Goal: Task Accomplishment & Management: Manage account settings

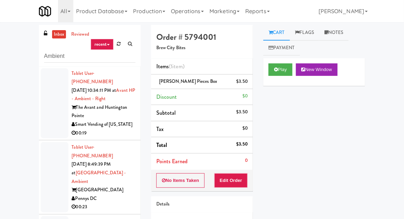
scroll to position [3582, 0]
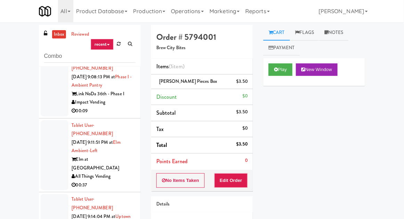
type input "Combo"
click at [19, 65] on div "inbox reviewed recent all unclear take inventory issue suspicious failed recent…" at bounding box center [202, 152] width 404 height 255
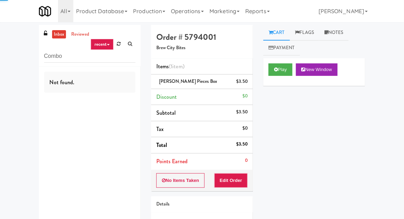
click at [61, 35] on link "inbox" at bounding box center [59, 34] width 14 height 9
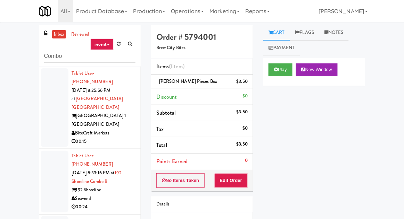
click at [60, 89] on div at bounding box center [55, 107] width 28 height 79
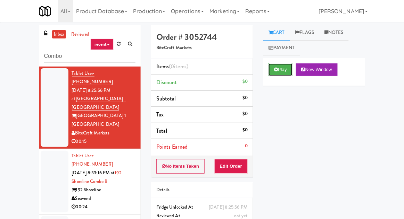
click at [292, 67] on button "Play" at bounding box center [280, 70] width 24 height 12
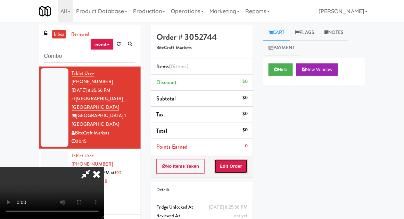
click at [238, 161] on button "Edit Order" at bounding box center [231, 166] width 34 height 15
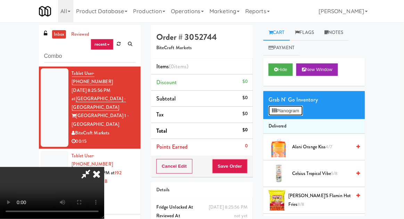
click at [297, 107] on button "Planogram" at bounding box center [285, 111] width 34 height 10
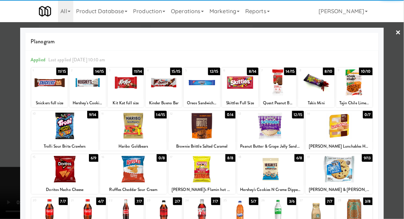
scroll to position [24, 0]
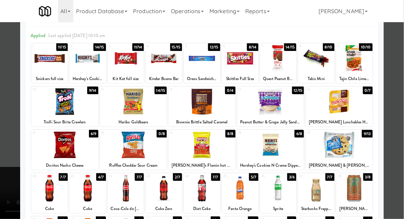
click at [169, 188] on div at bounding box center [163, 188] width 36 height 27
click at [8, 154] on div at bounding box center [202, 109] width 404 height 219
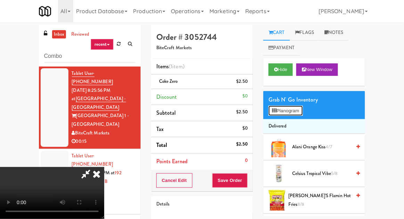
click at [302, 107] on button "Planogram" at bounding box center [285, 111] width 34 height 10
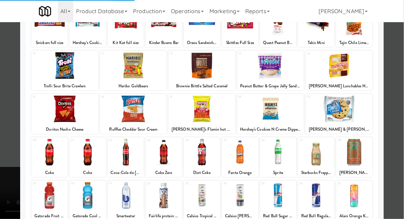
scroll to position [60, 0]
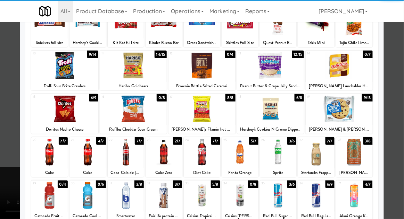
click at [206, 164] on div at bounding box center [202, 152] width 36 height 27
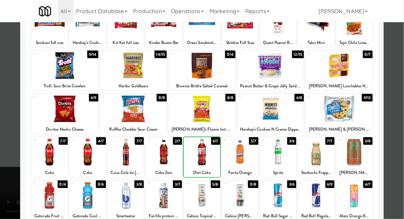
click at [378, 102] on div "Applied Last applied [DATE] 10:10 am 1 11/15 Snickers full size 2 14/15 Hershey…" at bounding box center [201, 132] width 353 height 285
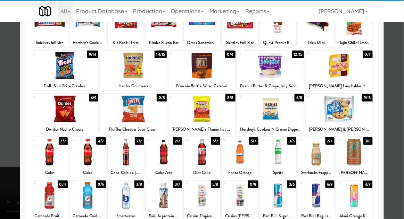
click at [390, 98] on div at bounding box center [202, 109] width 404 height 219
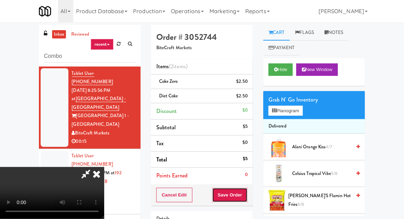
click at [247, 194] on button "Save Order" at bounding box center [229, 195] width 35 height 15
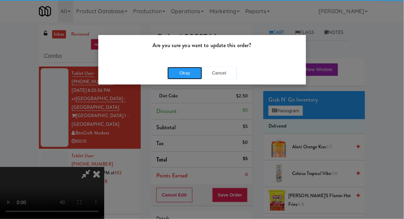
click at [186, 77] on button "Okay" at bounding box center [184, 73] width 35 height 12
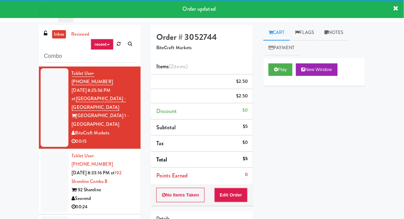
click at [40, 149] on li "Tablet User · (206) 948-4579 [DATE] 8:33:16 PM at [STREET_ADDRESS] 00:24" at bounding box center [90, 182] width 102 height 66
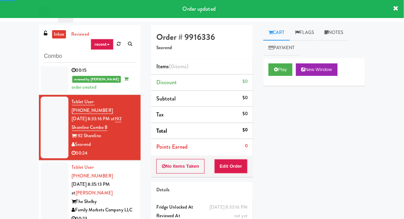
scroll to position [74, 0]
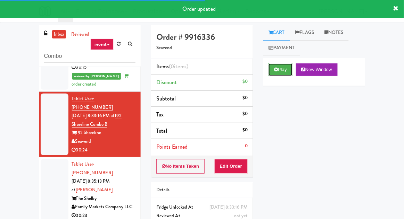
click at [268, 69] on button "Play" at bounding box center [280, 70] width 24 height 12
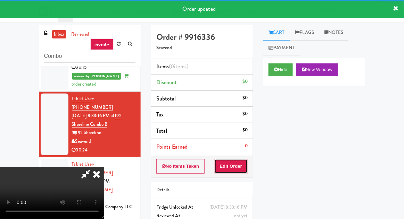
click at [217, 160] on button "Edit Order" at bounding box center [231, 166] width 34 height 15
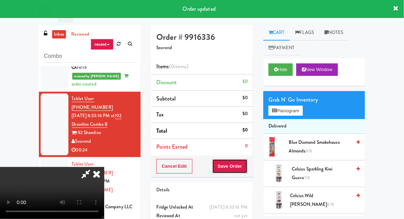
click at [219, 164] on button "Save Order" at bounding box center [229, 166] width 35 height 15
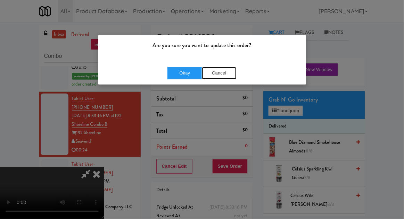
click at [218, 78] on button "Cancel" at bounding box center [219, 73] width 35 height 12
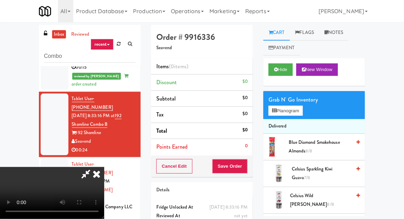
scroll to position [0, 0]
click at [299, 109] on button "Planogram" at bounding box center [285, 111] width 34 height 10
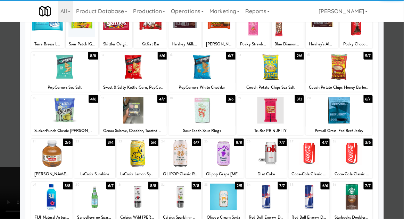
scroll to position [73, 0]
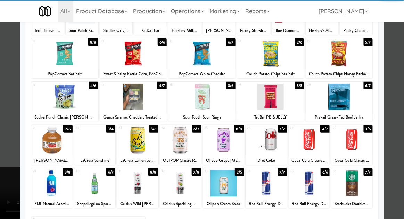
click at [47, 179] on div at bounding box center [51, 183] width 41 height 27
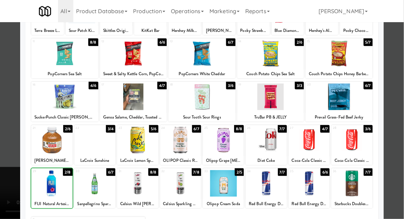
click at [6, 170] on div at bounding box center [202, 109] width 404 height 219
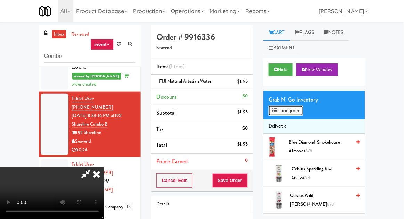
click at [291, 107] on button "Planogram" at bounding box center [285, 111] width 34 height 10
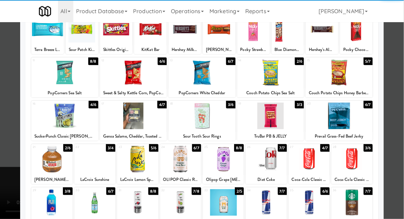
scroll to position [65, 0]
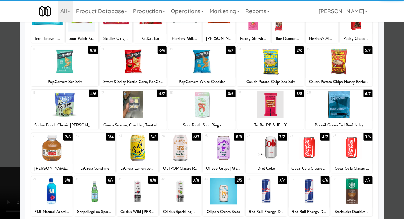
click at [49, 188] on div at bounding box center [51, 191] width 41 height 27
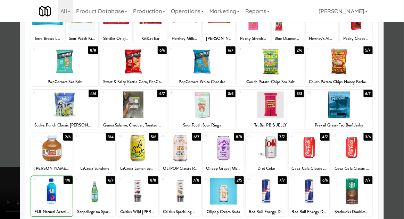
click at [8, 171] on div at bounding box center [202, 109] width 404 height 219
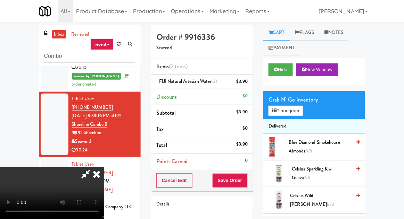
scroll to position [25, 0]
click at [247, 174] on button "Save Order" at bounding box center [229, 181] width 35 height 15
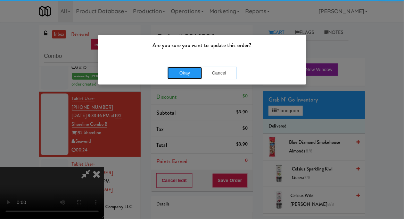
click at [187, 74] on button "Okay" at bounding box center [184, 73] width 35 height 12
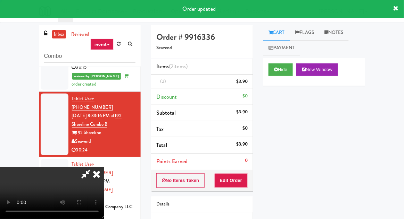
scroll to position [0, 0]
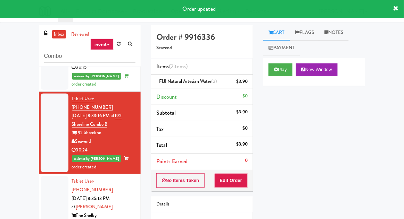
click at [44, 176] on div at bounding box center [55, 207] width 28 height 62
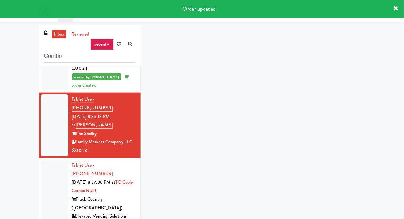
scroll to position [157, 0]
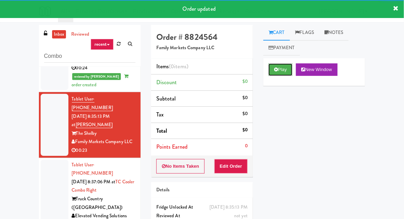
click at [280, 74] on button "Play" at bounding box center [280, 70] width 24 height 12
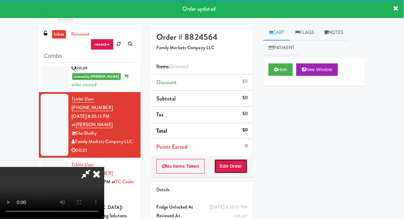
click at [230, 166] on button "Edit Order" at bounding box center [231, 166] width 34 height 15
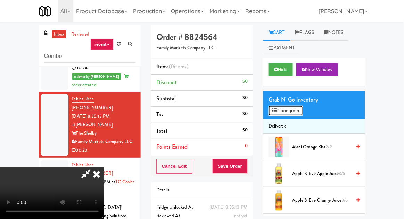
click at [293, 110] on button "Planogram" at bounding box center [285, 111] width 34 height 10
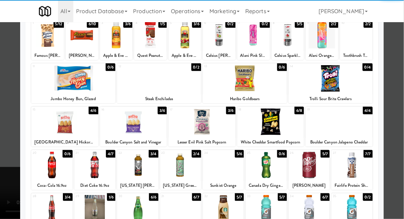
scroll to position [74, 0]
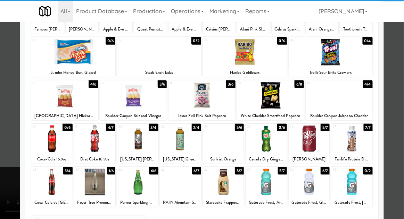
click at [267, 187] on div at bounding box center [265, 182] width 41 height 27
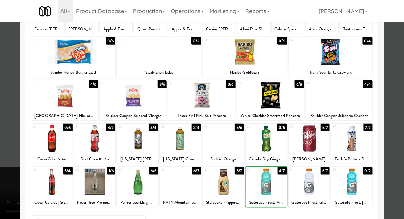
click at [396, 72] on div at bounding box center [202, 109] width 404 height 219
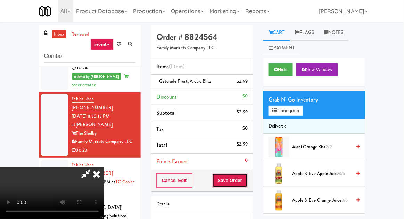
click at [246, 178] on button "Save Order" at bounding box center [229, 181] width 35 height 15
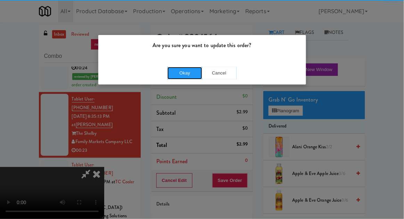
click at [188, 77] on button "Okay" at bounding box center [184, 73] width 35 height 12
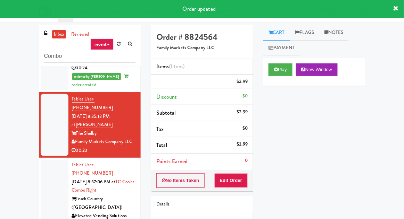
click at [46, 160] on div at bounding box center [55, 195] width 28 height 70
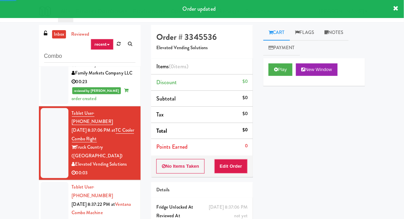
scroll to position [228, 0]
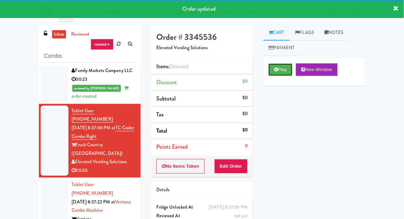
click at [277, 64] on button "Play" at bounding box center [280, 70] width 24 height 12
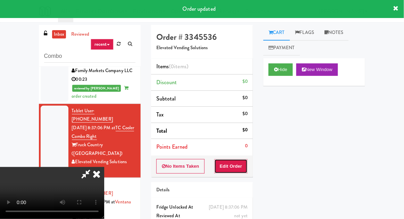
click at [234, 168] on button "Edit Order" at bounding box center [231, 166] width 34 height 15
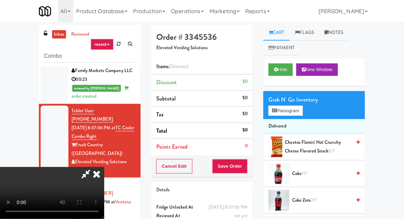
scroll to position [0, 0]
click at [289, 109] on button "Planogram" at bounding box center [285, 111] width 34 height 10
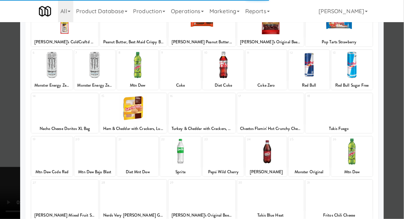
scroll to position [61, 0]
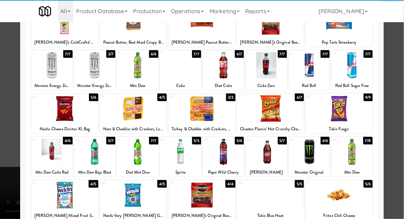
click at [97, 161] on div at bounding box center [94, 152] width 41 height 27
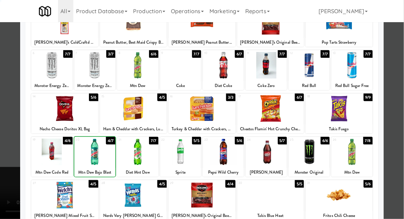
click at [384, 82] on div at bounding box center [202, 109] width 404 height 219
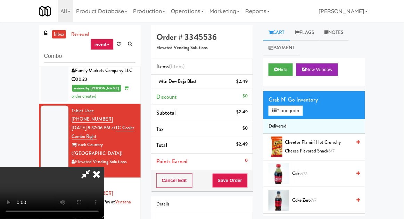
scroll to position [25, 0]
click at [245, 182] on button "Save Order" at bounding box center [229, 181] width 35 height 15
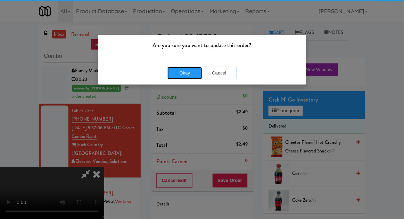
click at [184, 72] on button "Okay" at bounding box center [184, 73] width 35 height 12
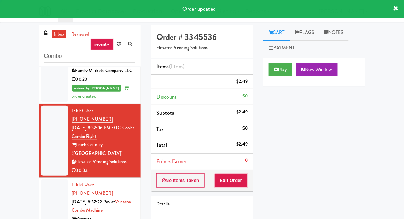
scroll to position [0, 0]
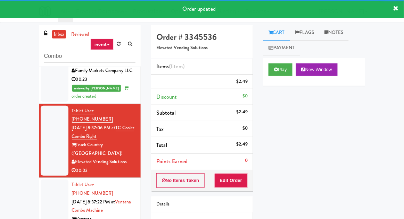
click at [45, 180] on div at bounding box center [55, 215] width 28 height 70
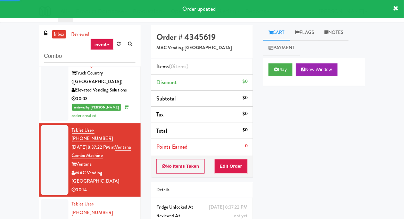
scroll to position [302, 0]
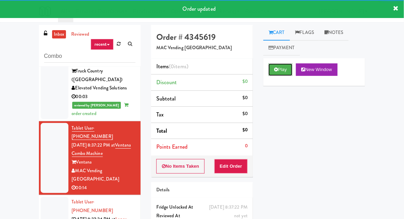
click at [269, 64] on button "Play" at bounding box center [280, 70] width 24 height 12
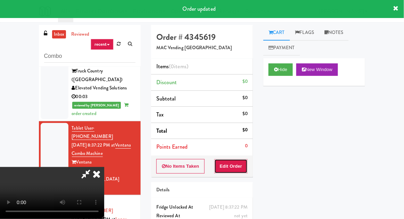
click at [222, 166] on button "Edit Order" at bounding box center [231, 166] width 34 height 15
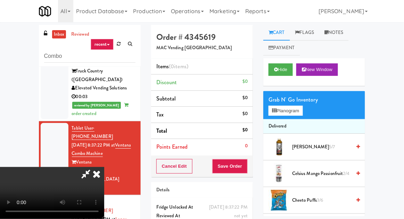
scroll to position [27, 0]
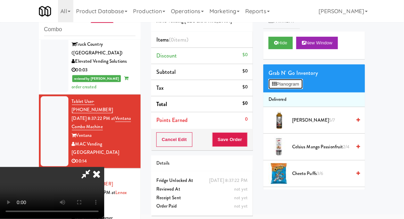
click at [301, 87] on button "Planogram" at bounding box center [285, 84] width 34 height 10
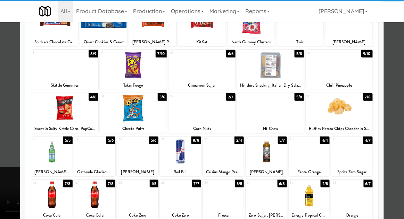
scroll to position [71, 0]
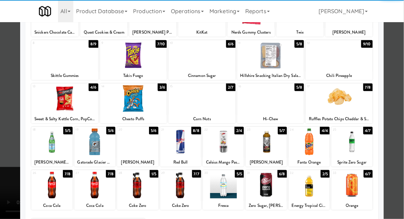
click at [90, 186] on div at bounding box center [94, 185] width 41 height 27
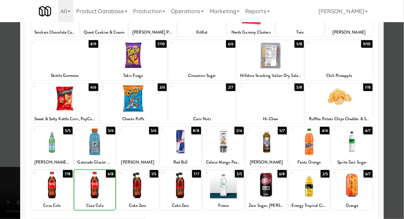
click at [388, 82] on div at bounding box center [202, 109] width 404 height 219
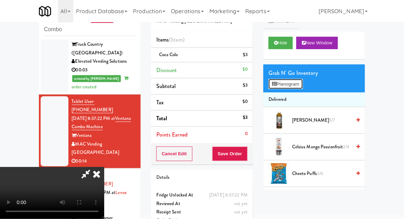
click at [287, 81] on button "Planogram" at bounding box center [285, 84] width 34 height 10
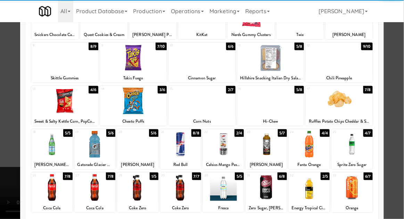
scroll to position [69, 0]
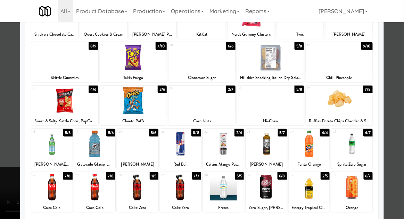
click at [181, 148] on div at bounding box center [180, 144] width 41 height 27
click at [6, 151] on div at bounding box center [202, 109] width 404 height 219
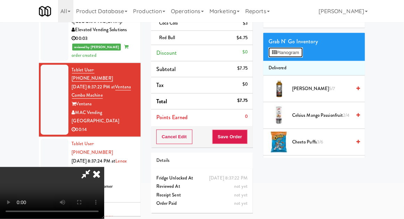
click at [299, 56] on button "Planogram" at bounding box center [285, 53] width 34 height 10
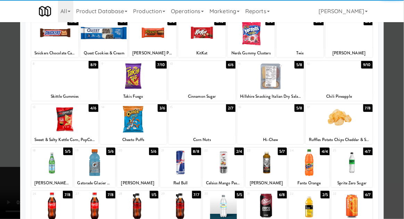
scroll to position [32, 0]
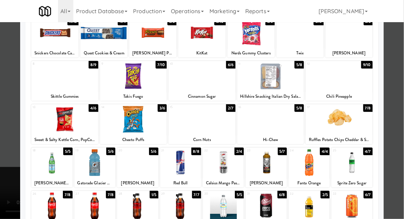
click at [95, 174] on div at bounding box center [94, 163] width 41 height 27
click at [3, 156] on div at bounding box center [202, 109] width 404 height 219
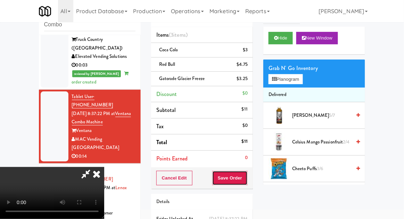
click at [247, 177] on button "Save Order" at bounding box center [229, 178] width 35 height 15
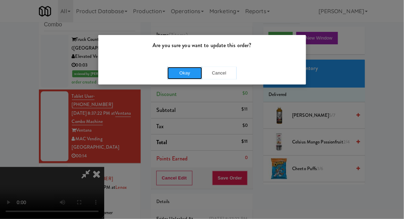
click at [186, 74] on button "Okay" at bounding box center [184, 73] width 35 height 12
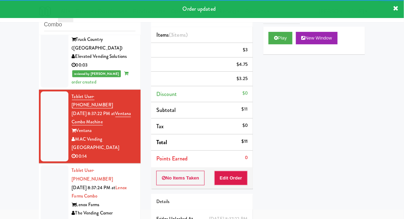
click at [39, 164] on li "Tablet User · (617) 212-6839 [DATE] 8:37:24 PM at [GEOGRAPHIC_DATA] Combo Lenox…" at bounding box center [90, 197] width 102 height 66
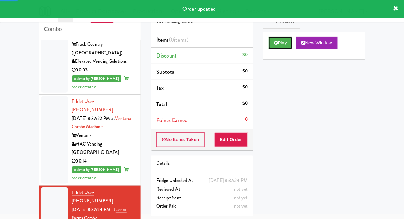
click at [269, 38] on button "Play" at bounding box center [280, 43] width 24 height 12
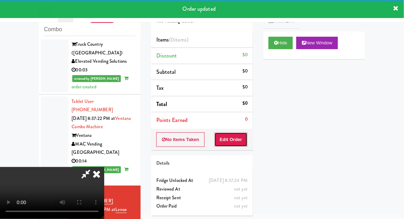
click at [225, 133] on button "Edit Order" at bounding box center [231, 140] width 34 height 15
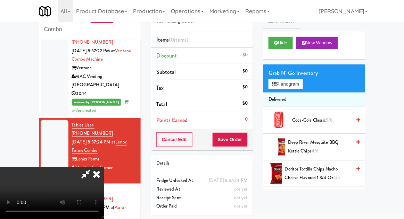
scroll to position [0, 0]
click at [297, 80] on button "Planogram" at bounding box center [285, 84] width 34 height 10
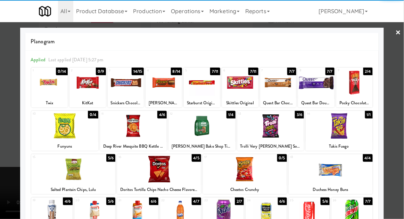
click at [196, 77] on div at bounding box center [202, 82] width 36 height 27
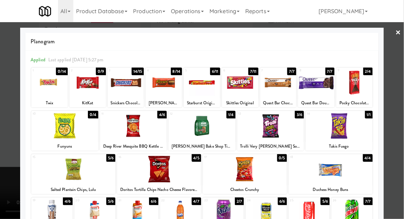
click at [391, 67] on div at bounding box center [202, 109] width 404 height 219
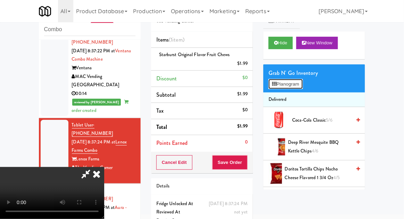
click at [279, 85] on button "Planogram" at bounding box center [285, 84] width 34 height 10
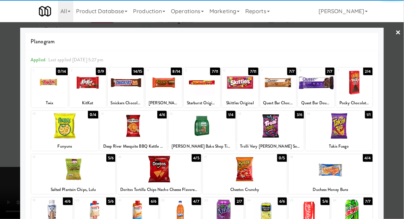
click at [49, 88] on div at bounding box center [49, 82] width 36 height 27
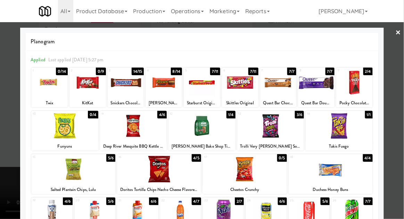
click at [392, 173] on div at bounding box center [202, 109] width 404 height 219
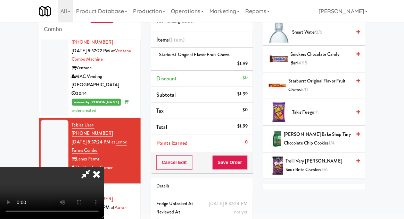
scroll to position [763, 0]
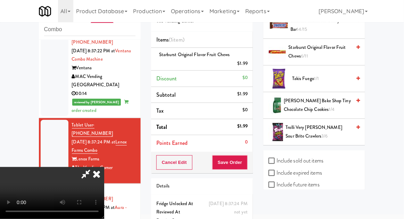
click at [310, 159] on label "Include sold out items" at bounding box center [295, 161] width 55 height 10
click at [276, 159] on input "Include sold out items" at bounding box center [272, 162] width 8 height 6
checkbox input "true"
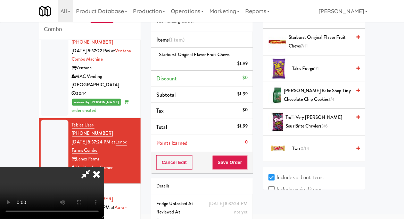
scroll to position [870, 0]
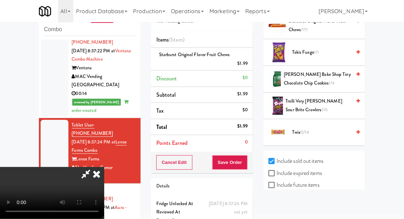
click at [338, 128] on span "Twix 0/14" at bounding box center [321, 132] width 59 height 9
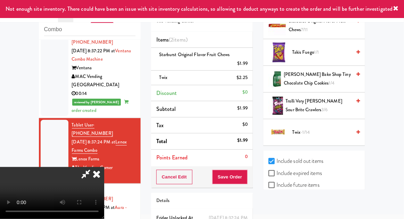
click at [314, 128] on span "Twix -1/14" at bounding box center [321, 132] width 59 height 9
click at [94, 167] on icon at bounding box center [86, 174] width 16 height 14
click at [251, 76] on li "Twix (2) $4.50" at bounding box center [202, 78] width 102 height 15
click at [248, 81] on icon at bounding box center [247, 80] width 3 height 5
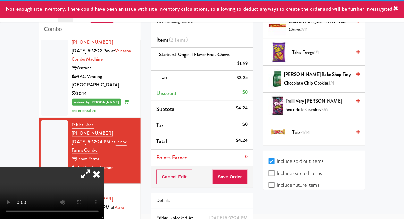
click at [94, 167] on icon at bounding box center [86, 174] width 16 height 14
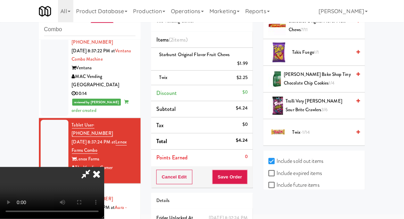
scroll to position [25, 0]
click at [252, 184] on div "Cancel Edit Save Order" at bounding box center [202, 178] width 102 height 22
click at [244, 170] on button "Save Order" at bounding box center [229, 177] width 35 height 15
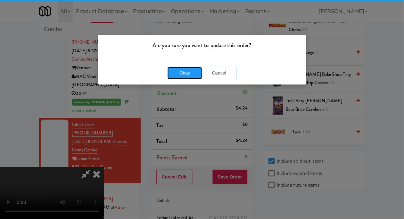
click at [180, 78] on button "Okay" at bounding box center [184, 73] width 35 height 12
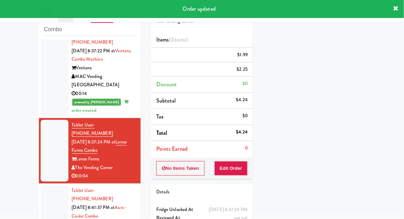
scroll to position [0, 0]
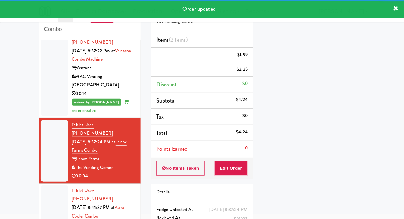
click at [42, 186] on div at bounding box center [55, 217] width 28 height 62
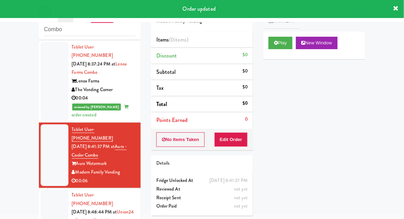
scroll to position [451, 0]
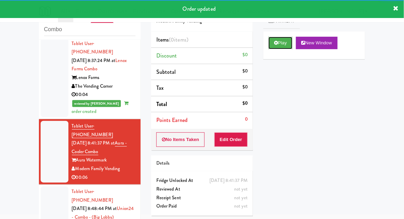
click at [281, 42] on button "Play" at bounding box center [280, 43] width 24 height 12
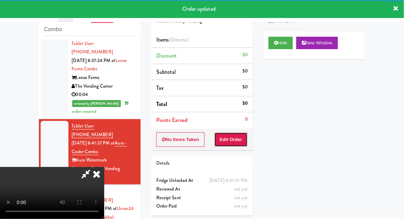
click at [230, 138] on button "Edit Order" at bounding box center [231, 140] width 34 height 15
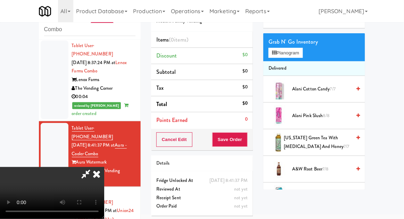
scroll to position [20, 0]
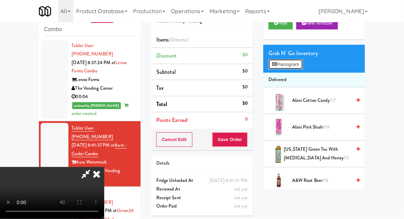
click at [289, 60] on button "Planogram" at bounding box center [285, 64] width 34 height 10
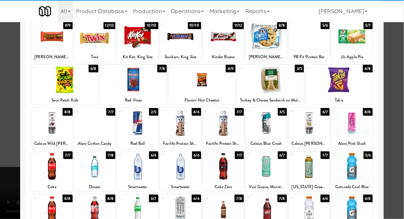
scroll to position [48, 0]
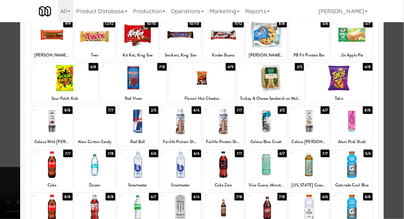
click at [137, 130] on div at bounding box center [137, 121] width 41 height 27
click at [393, 83] on div at bounding box center [202, 109] width 404 height 219
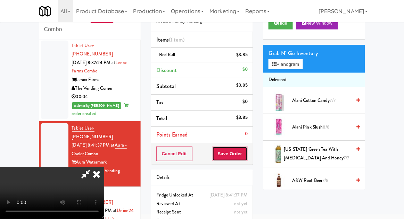
click at [247, 152] on button "Save Order" at bounding box center [229, 154] width 35 height 15
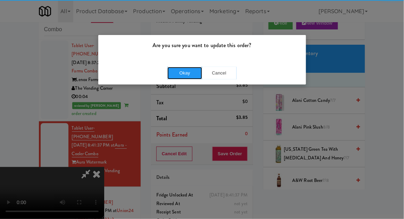
click at [192, 72] on button "Okay" at bounding box center [184, 73] width 35 height 12
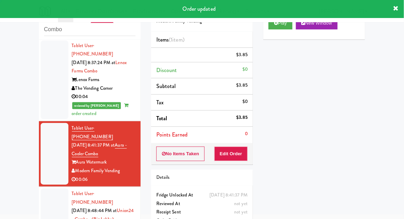
click at [48, 189] on div at bounding box center [55, 220] width 28 height 62
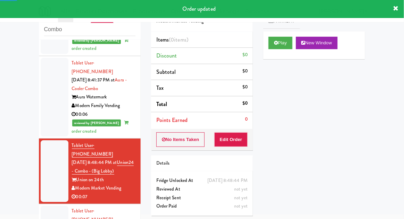
scroll to position [515, 0]
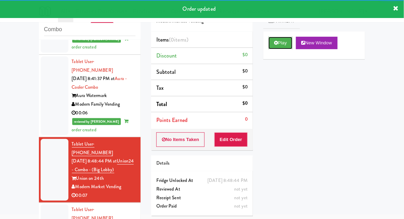
click at [271, 40] on button "Play" at bounding box center [280, 43] width 24 height 12
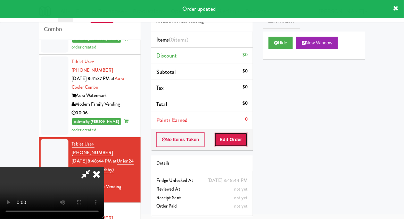
click at [230, 142] on button "Edit Order" at bounding box center [231, 140] width 34 height 15
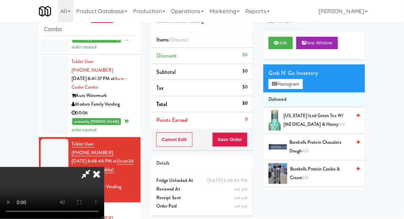
scroll to position [0, 0]
click at [296, 87] on button "Planogram" at bounding box center [285, 84] width 34 height 10
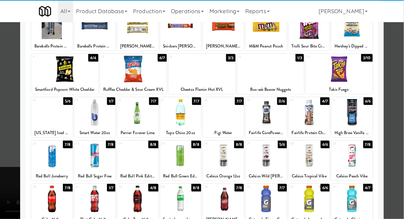
scroll to position [67, 0]
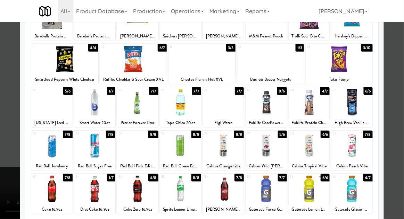
click at [133, 196] on div at bounding box center [137, 189] width 41 height 27
click at [393, 80] on div at bounding box center [202, 109] width 404 height 219
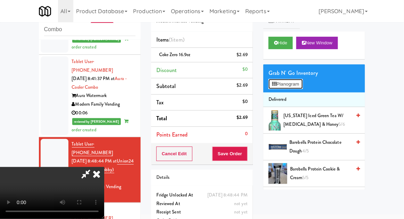
click at [294, 87] on button "Planogram" at bounding box center [285, 84] width 34 height 10
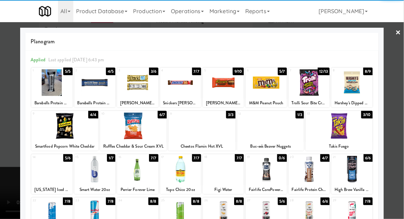
click at [135, 84] on div at bounding box center [137, 82] width 41 height 27
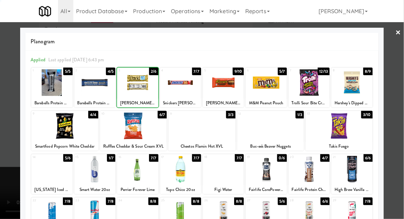
click at [393, 85] on div at bounding box center [202, 109] width 404 height 219
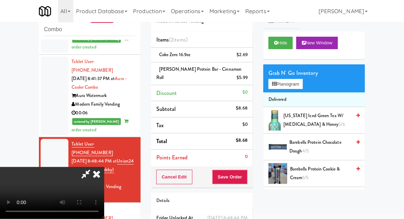
scroll to position [25, 0]
click at [246, 170] on button "Save Order" at bounding box center [229, 177] width 35 height 15
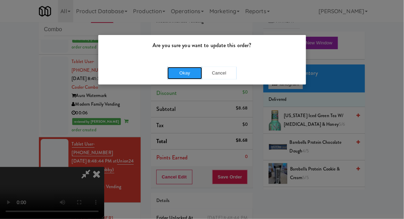
click at [178, 72] on button "Okay" at bounding box center [184, 73] width 35 height 12
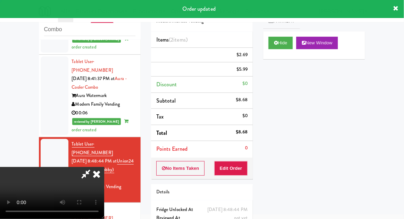
scroll to position [0, 0]
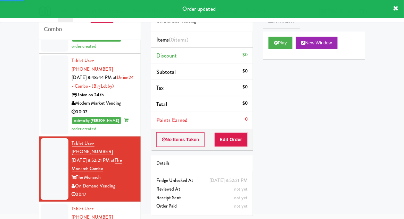
scroll to position [600, 0]
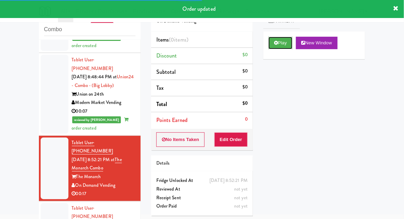
click at [270, 37] on button "Play" at bounding box center [280, 43] width 24 height 12
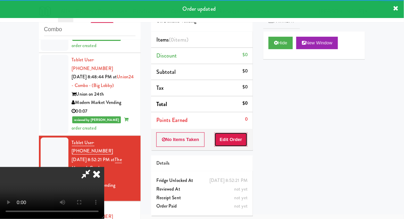
click at [227, 138] on button "Edit Order" at bounding box center [231, 140] width 34 height 15
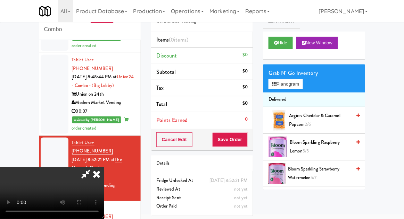
scroll to position [0, 0]
click at [293, 87] on button "Planogram" at bounding box center [285, 84] width 34 height 10
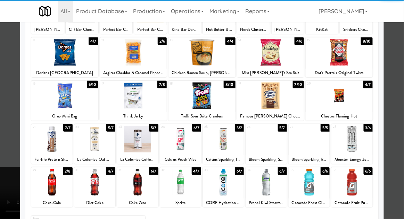
scroll to position [75, 0]
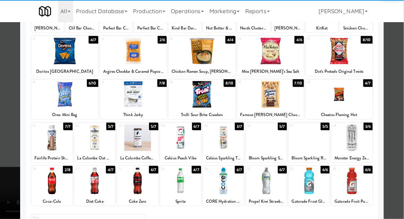
click at [198, 100] on div at bounding box center [201, 94] width 67 height 27
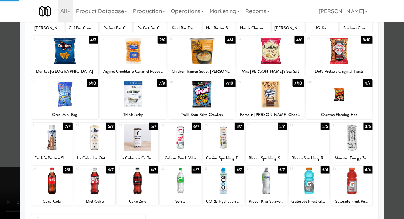
click at [399, 84] on div at bounding box center [202, 109] width 404 height 219
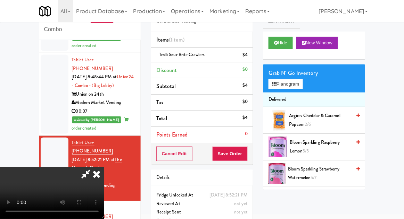
scroll to position [25, 0]
click at [247, 151] on button "Save Order" at bounding box center [229, 154] width 35 height 15
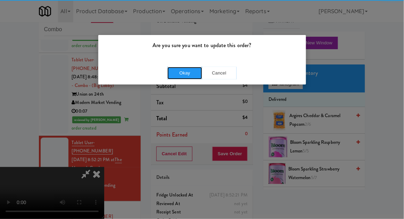
click at [196, 71] on button "Okay" at bounding box center [184, 73] width 35 height 12
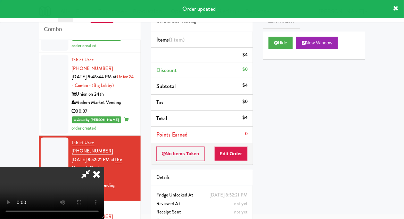
scroll to position [0, 0]
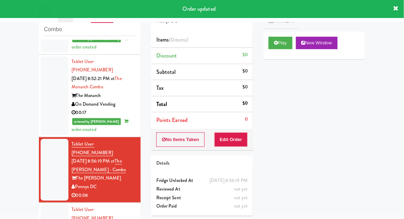
scroll to position [683, 0]
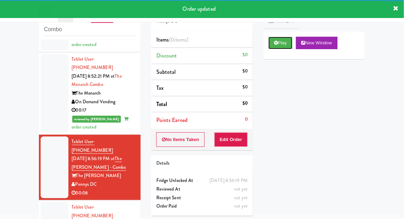
click at [278, 39] on button "Play" at bounding box center [280, 43] width 24 height 12
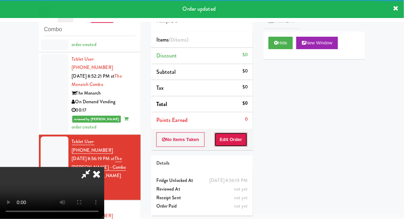
click at [231, 141] on button "Edit Order" at bounding box center [231, 140] width 34 height 15
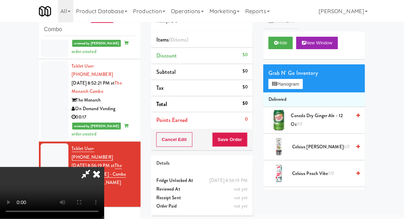
scroll to position [0, 0]
click at [296, 85] on button "Planogram" at bounding box center [285, 84] width 34 height 10
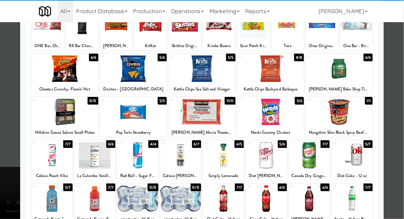
scroll to position [74, 0]
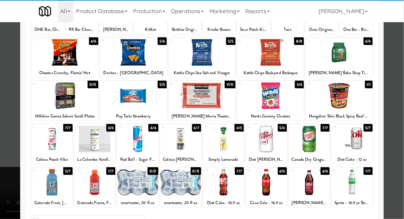
click at [51, 181] on div at bounding box center [51, 182] width 41 height 27
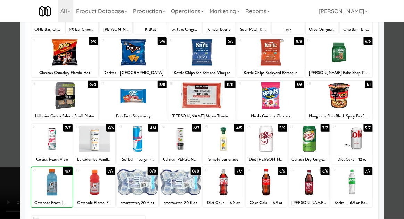
click at [394, 89] on div at bounding box center [202, 109] width 404 height 219
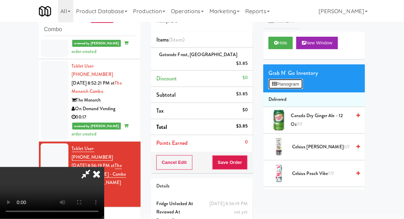
click at [302, 81] on button "Planogram" at bounding box center [285, 84] width 34 height 10
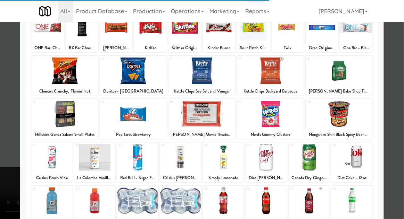
scroll to position [58, 0]
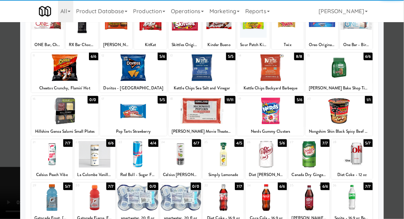
click at [324, 146] on div "7/7" at bounding box center [324, 144] width 9 height 8
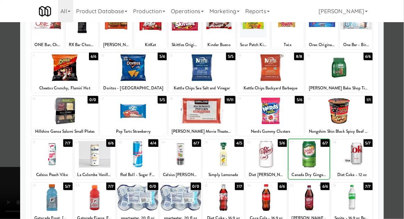
click at [397, 96] on div at bounding box center [202, 109] width 404 height 219
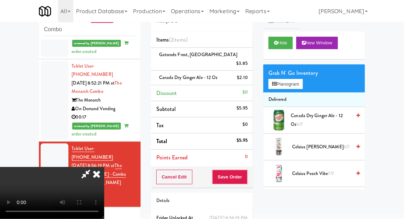
scroll to position [25, 0]
click at [246, 170] on button "Save Order" at bounding box center [229, 177] width 35 height 15
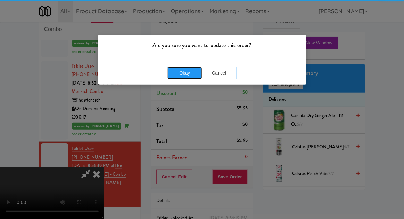
click at [184, 77] on button "Okay" at bounding box center [184, 73] width 35 height 12
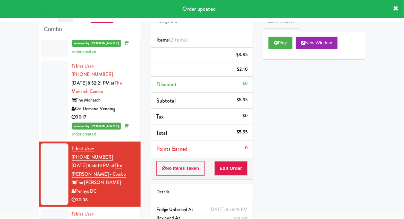
scroll to position [0, 0]
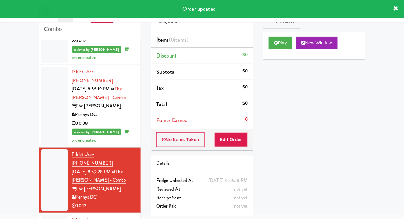
scroll to position [753, 0]
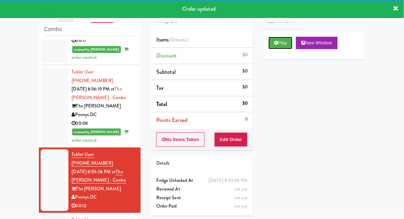
click at [275, 39] on button "Play" at bounding box center [280, 43] width 24 height 12
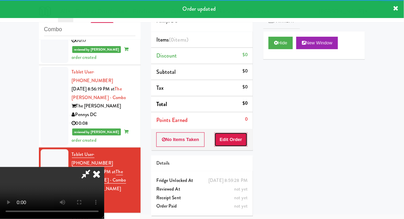
click at [230, 144] on button "Edit Order" at bounding box center [231, 140] width 34 height 15
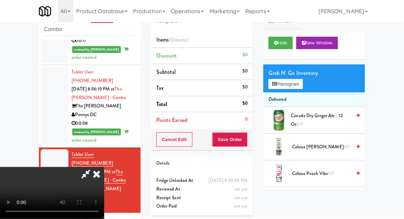
scroll to position [25, 0]
click at [300, 81] on button "Planogram" at bounding box center [285, 84] width 34 height 10
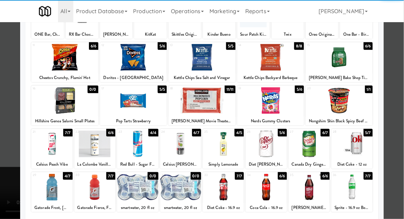
scroll to position [69, 0]
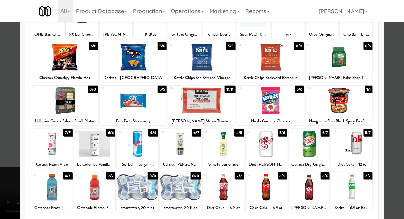
click at [224, 148] on div at bounding box center [223, 144] width 41 height 27
click at [403, 93] on div at bounding box center [202, 109] width 404 height 219
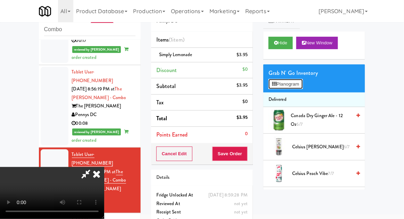
click at [300, 79] on button "Planogram" at bounding box center [285, 84] width 34 height 10
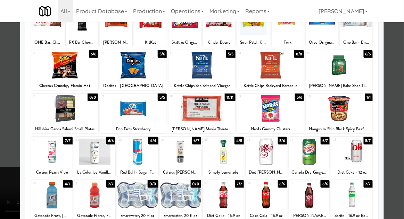
scroll to position [56, 0]
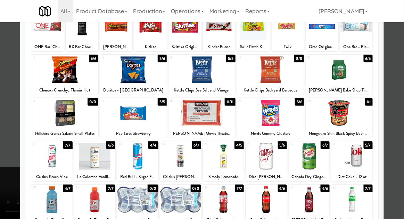
click at [94, 190] on div "30" at bounding box center [85, 188] width 19 height 6
click at [398, 81] on div at bounding box center [202, 109] width 404 height 219
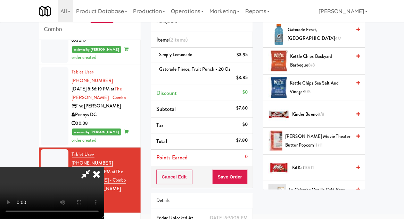
scroll to position [380, 0]
click at [319, 167] on span "KitKat 10/11" at bounding box center [321, 167] width 59 height 9
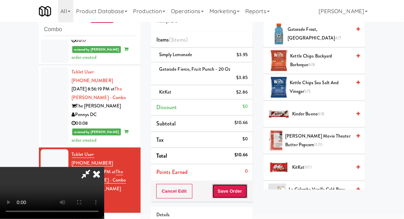
click at [247, 184] on button "Save Order" at bounding box center [229, 191] width 35 height 15
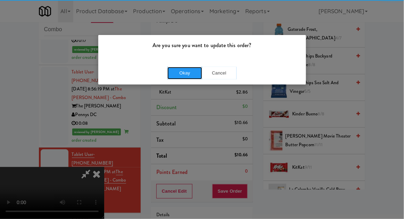
click at [178, 67] on button "Okay" at bounding box center [184, 73] width 35 height 12
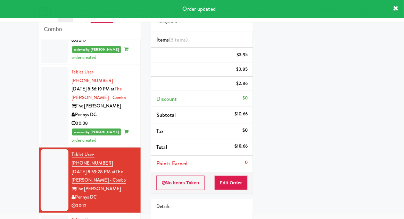
scroll to position [0, 0]
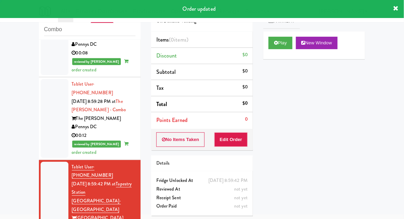
scroll to position [824, 0]
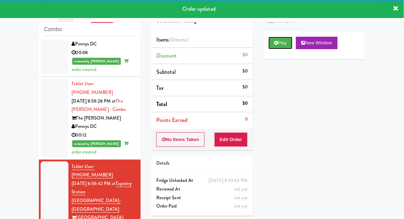
click at [273, 38] on button "Play" at bounding box center [280, 43] width 24 height 12
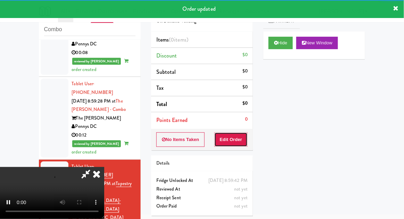
click at [226, 145] on button "Edit Order" at bounding box center [231, 140] width 34 height 15
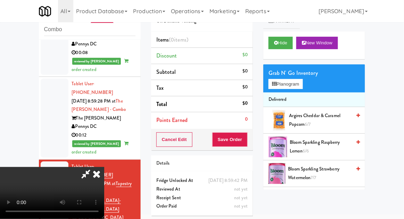
scroll to position [25, 0]
click at [301, 87] on button "Planogram" at bounding box center [285, 84] width 34 height 10
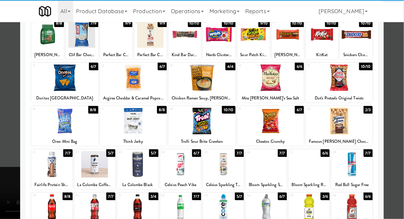
scroll to position [48, 0]
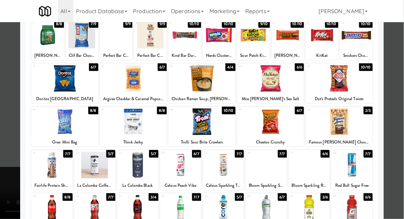
click at [219, 216] on div at bounding box center [223, 208] width 41 height 27
click at [399, 85] on div at bounding box center [202, 109] width 404 height 219
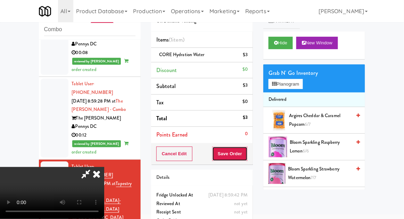
click at [245, 157] on button "Save Order" at bounding box center [229, 154] width 35 height 15
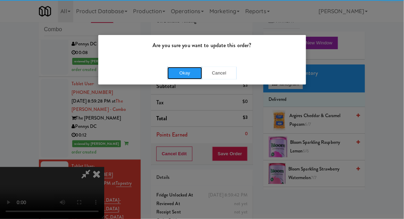
click at [187, 70] on button "Okay" at bounding box center [184, 73] width 35 height 12
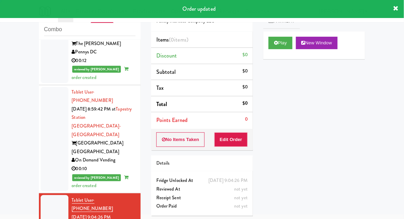
scroll to position [900, 0]
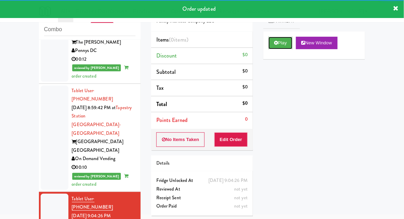
click at [275, 41] on icon at bounding box center [276, 43] width 4 height 5
click at [230, 143] on button "Edit Order" at bounding box center [231, 140] width 34 height 15
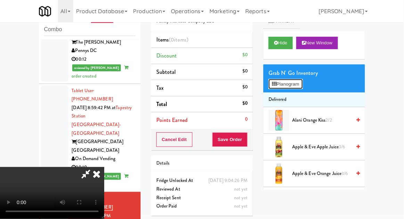
click at [301, 79] on button "Planogram" at bounding box center [285, 84] width 34 height 10
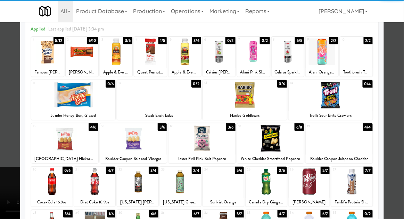
scroll to position [59, 0]
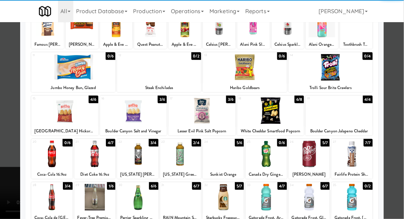
click at [266, 199] on div at bounding box center [265, 197] width 41 height 27
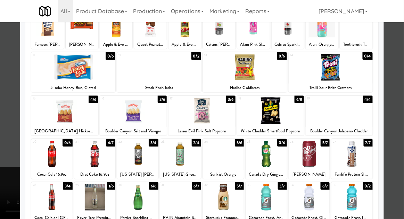
click at [4, 150] on div at bounding box center [202, 109] width 404 height 219
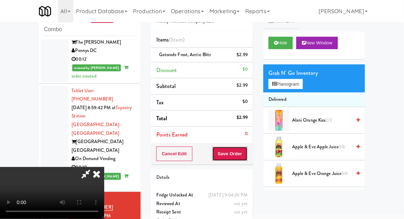
click at [247, 154] on button "Save Order" at bounding box center [229, 154] width 35 height 15
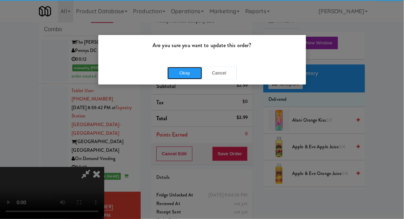
click at [191, 78] on button "Okay" at bounding box center [184, 73] width 35 height 12
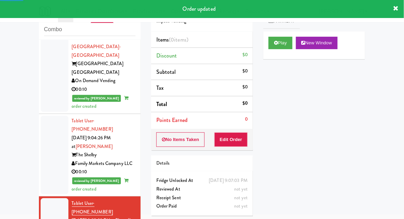
scroll to position [980, 0]
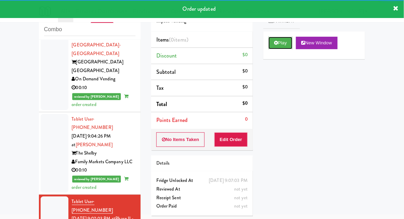
click at [271, 46] on button "Play" at bounding box center [280, 43] width 24 height 12
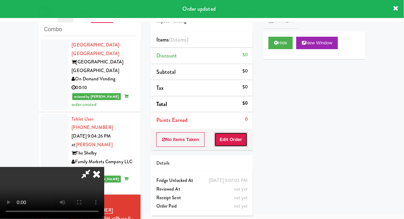
click at [230, 141] on button "Edit Order" at bounding box center [231, 140] width 34 height 15
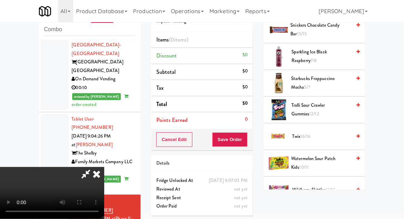
scroll to position [817, 0]
click at [307, 133] on span "16/16" at bounding box center [306, 136] width 10 height 7
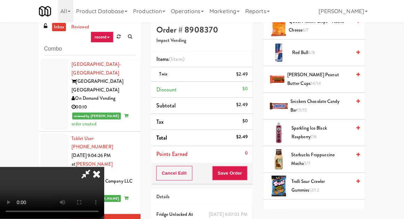
scroll to position [757, 0]
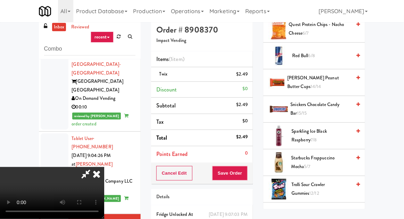
click at [324, 101] on span "Snickers Chocolate Candy Bar 15/15" at bounding box center [321, 109] width 61 height 17
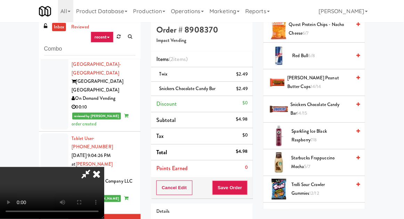
scroll to position [25, 0]
click at [247, 192] on button "Save Order" at bounding box center [229, 188] width 35 height 15
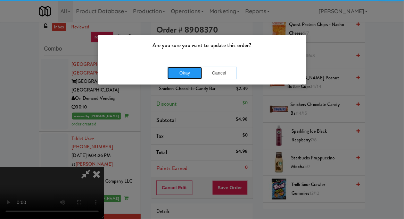
click at [185, 69] on button "Okay" at bounding box center [184, 73] width 35 height 12
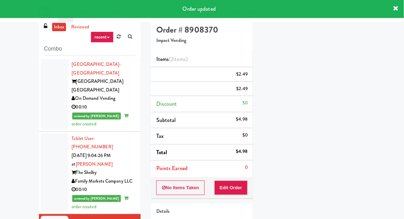
scroll to position [0, 0]
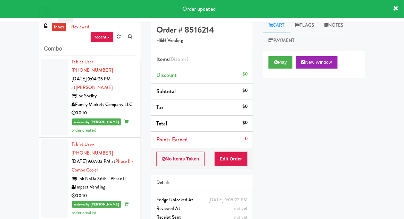
scroll to position [1057, 0]
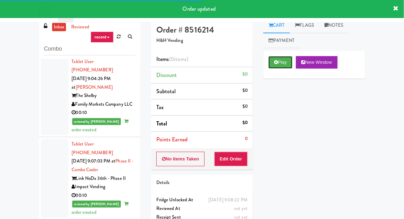
click at [281, 59] on button "Play" at bounding box center [280, 62] width 24 height 12
click at [230, 165] on button "Edit Order" at bounding box center [231, 159] width 34 height 15
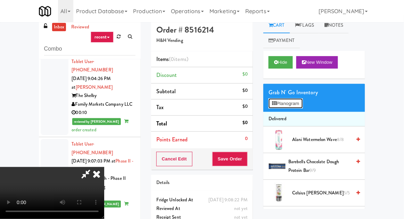
click at [294, 104] on button "Planogram" at bounding box center [285, 104] width 34 height 10
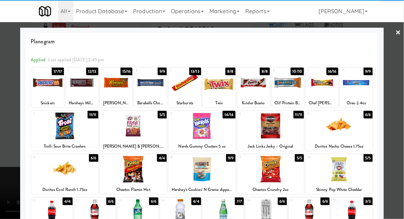
click at [347, 131] on div at bounding box center [338, 126] width 67 height 27
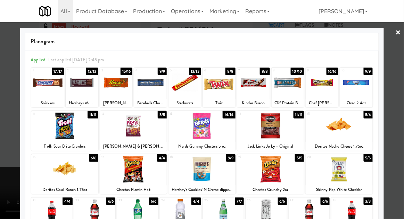
click at [403, 129] on div at bounding box center [202, 109] width 404 height 219
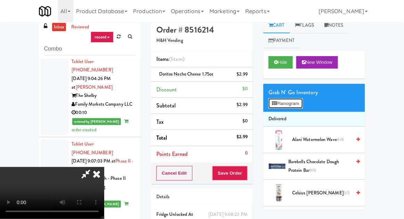
click at [301, 101] on button "Planogram" at bounding box center [285, 104] width 34 height 10
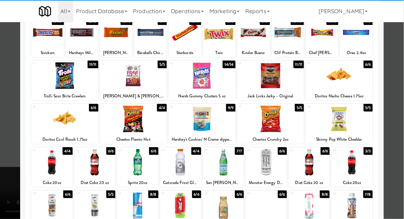
scroll to position [54, 0]
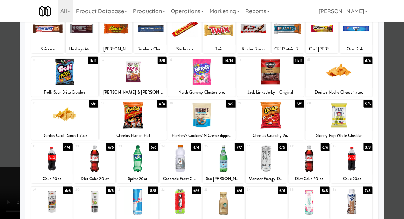
click at [91, 159] on div at bounding box center [94, 158] width 41 height 27
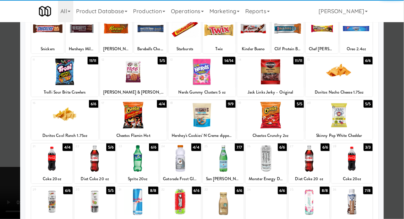
click at [400, 160] on div at bounding box center [202, 109] width 404 height 219
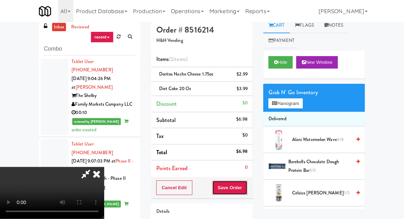
click at [247, 192] on button "Save Order" at bounding box center [229, 188] width 35 height 15
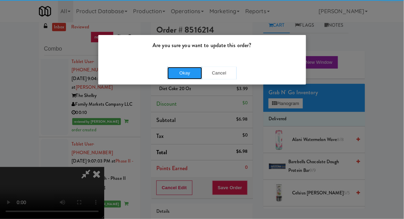
click at [190, 76] on button "Okay" at bounding box center [184, 73] width 35 height 12
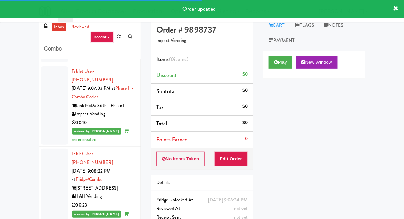
scroll to position [1136, 0]
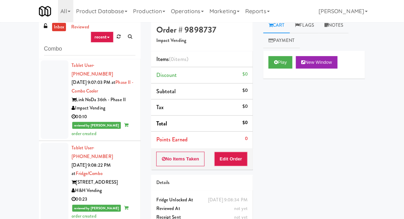
click at [276, 61] on icon at bounding box center [276, 62] width 4 height 5
click at [227, 165] on button "Edit Order" at bounding box center [231, 159] width 34 height 15
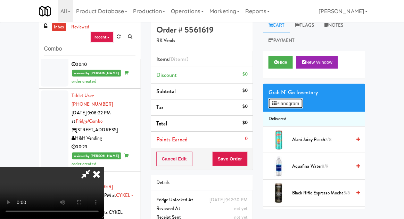
click at [292, 99] on button "Planogram" at bounding box center [285, 104] width 34 height 10
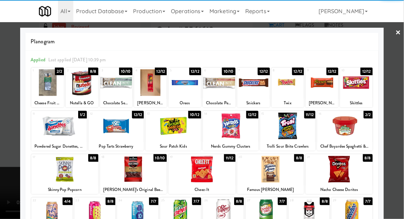
click at [279, 175] on div at bounding box center [270, 169] width 67 height 27
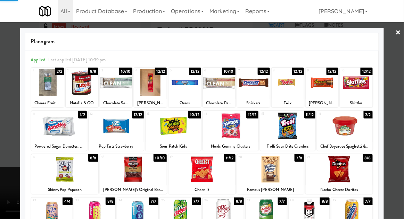
click at [7, 137] on div at bounding box center [202, 109] width 404 height 219
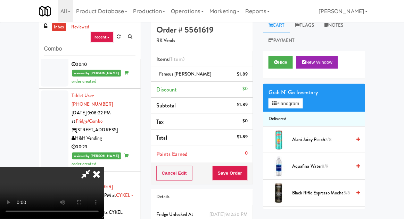
click at [299, 112] on li "Delivered" at bounding box center [314, 119] width 102 height 15
click at [302, 104] on button "Planogram" at bounding box center [285, 104] width 34 height 10
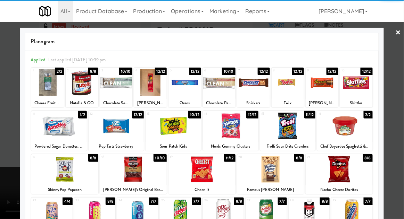
click at [171, 128] on div at bounding box center [173, 126] width 56 height 27
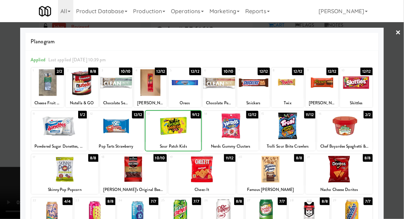
click at [401, 159] on div at bounding box center [202, 109] width 404 height 219
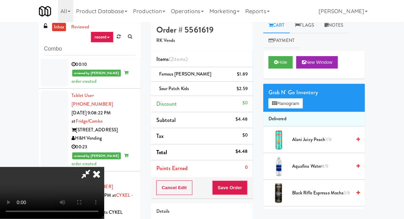
scroll to position [25, 0]
click at [246, 183] on button "Save Order" at bounding box center [229, 188] width 35 height 15
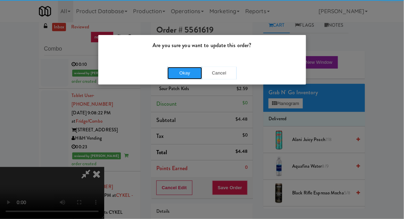
click at [183, 69] on button "Okay" at bounding box center [184, 73] width 35 height 12
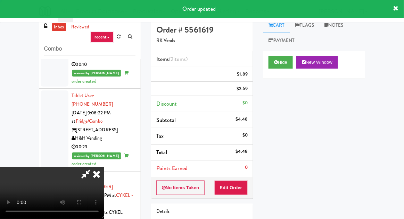
scroll to position [0, 0]
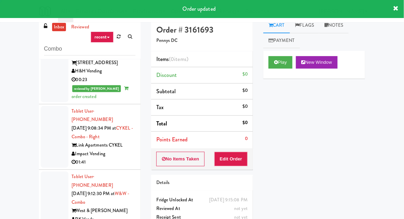
scroll to position [1260, 0]
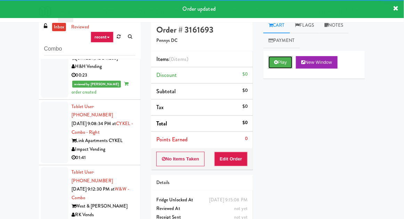
click at [278, 57] on button "Play" at bounding box center [280, 62] width 24 height 12
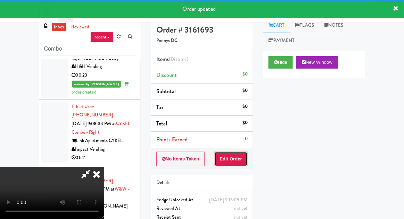
click at [230, 158] on button "Edit Order" at bounding box center [231, 159] width 34 height 15
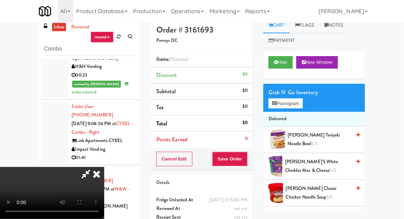
scroll to position [25, 0]
click at [302, 100] on button "Planogram" at bounding box center [285, 104] width 34 height 10
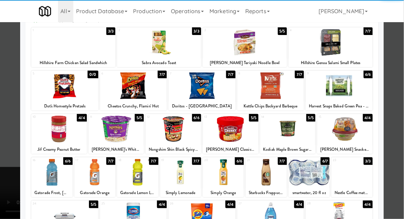
scroll to position [42, 0]
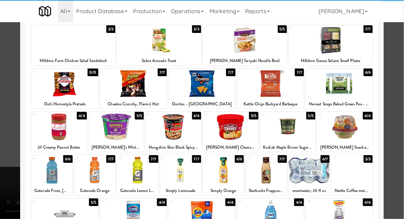
click at [172, 128] on div at bounding box center [173, 127] width 56 height 27
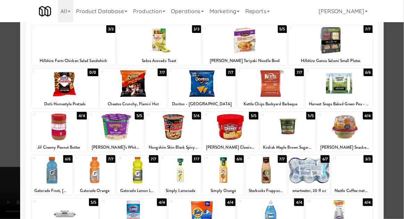
click at [402, 158] on div at bounding box center [202, 109] width 404 height 219
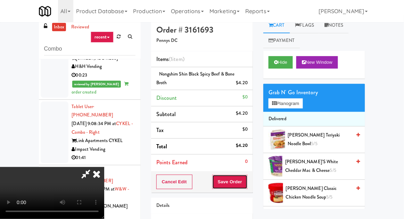
click at [246, 182] on button "Save Order" at bounding box center [229, 182] width 35 height 15
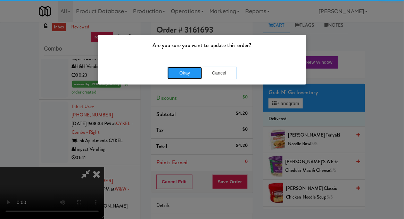
click at [177, 70] on button "Okay" at bounding box center [184, 73] width 35 height 12
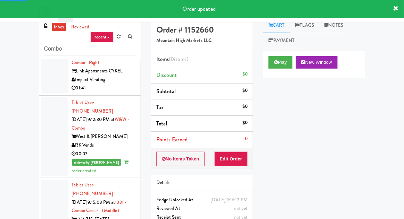
scroll to position [1330, 0]
click at [278, 52] on div "Play New Window" at bounding box center [314, 65] width 102 height 28
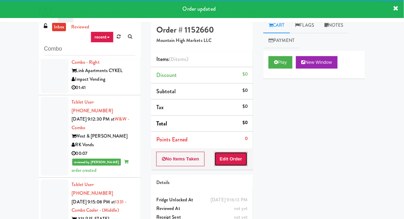
click at [228, 156] on button "Edit Order" at bounding box center [231, 159] width 34 height 15
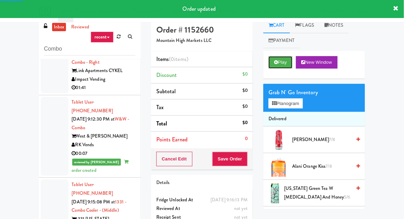
click at [279, 67] on button "Play" at bounding box center [280, 62] width 24 height 12
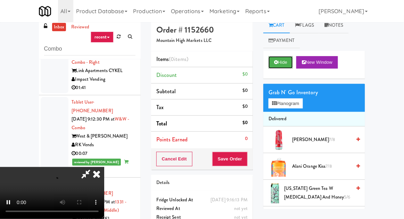
scroll to position [25, 0]
click at [294, 113] on li "Delivered" at bounding box center [314, 119] width 102 height 15
click at [301, 102] on button "Planogram" at bounding box center [285, 104] width 34 height 10
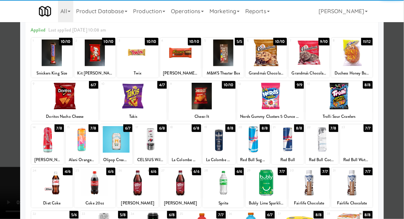
scroll to position [49, 0]
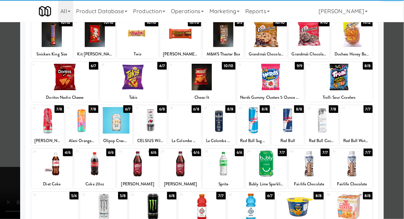
click at [124, 86] on div at bounding box center [133, 77] width 67 height 27
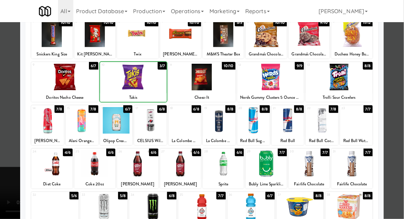
click at [403, 153] on div at bounding box center [202, 109] width 404 height 219
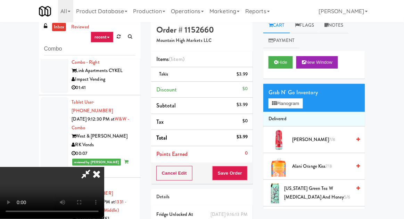
scroll to position [25, 0]
click at [311, 109] on div "Grab N' Go Inventory Planogram" at bounding box center [314, 98] width 102 height 28
click at [302, 100] on button "Planogram" at bounding box center [285, 104] width 34 height 10
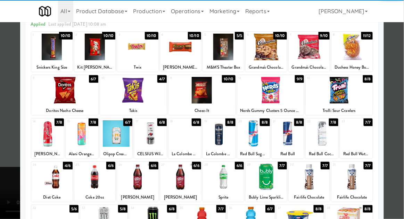
scroll to position [47, 0]
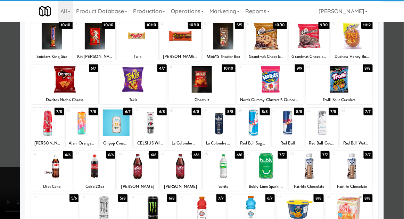
click at [113, 126] on div at bounding box center [116, 123] width 33 height 27
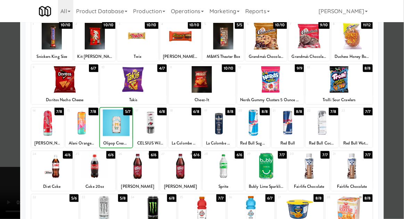
click at [401, 169] on div at bounding box center [202, 109] width 404 height 219
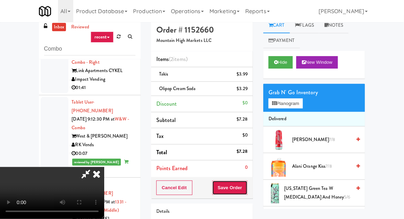
click at [246, 188] on button "Save Order" at bounding box center [229, 188] width 35 height 15
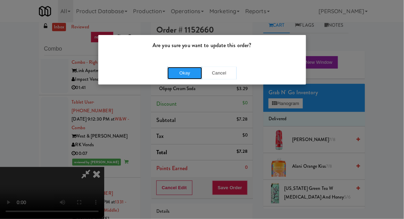
click at [188, 78] on button "Okay" at bounding box center [184, 73] width 35 height 12
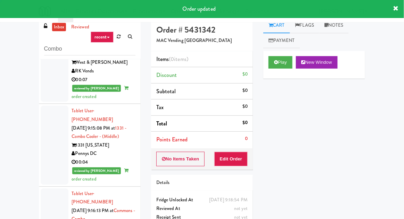
scroll to position [1412, 0]
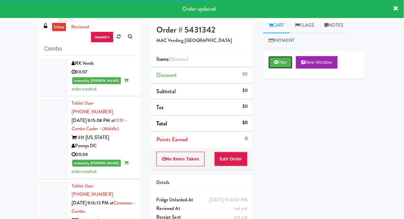
click at [272, 65] on button "Play" at bounding box center [280, 62] width 24 height 12
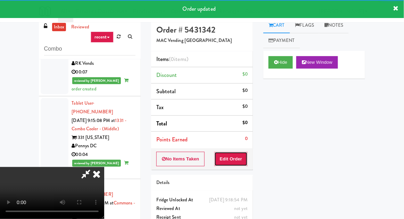
click at [227, 165] on button "Edit Order" at bounding box center [231, 159] width 34 height 15
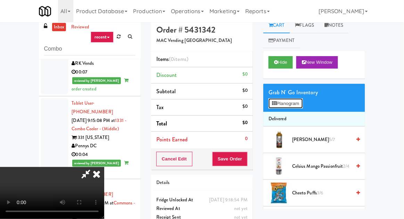
click at [300, 99] on button "Planogram" at bounding box center [285, 104] width 34 height 10
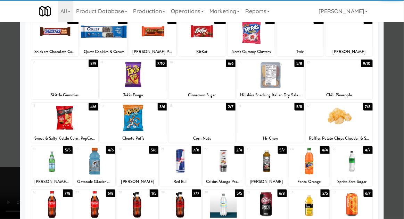
scroll to position [51, 0]
click at [359, 161] on div at bounding box center [351, 161] width 41 height 27
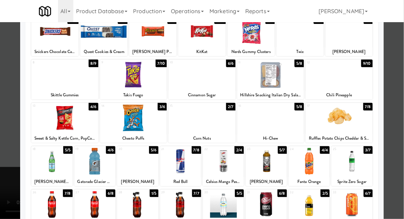
click at [392, 153] on div at bounding box center [202, 109] width 404 height 219
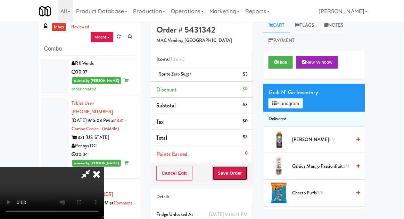
click at [243, 176] on button "Save Order" at bounding box center [229, 173] width 35 height 15
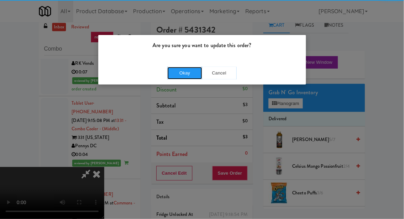
click at [178, 73] on button "Okay" at bounding box center [184, 73] width 35 height 12
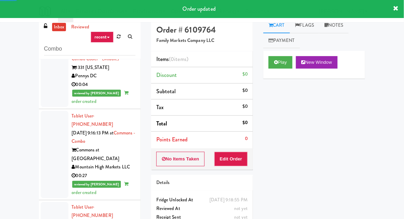
scroll to position [1482, 0]
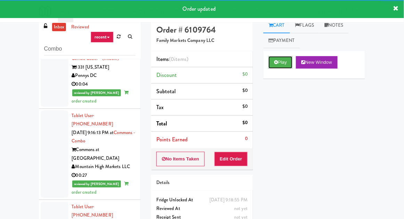
click at [269, 61] on button "Play" at bounding box center [280, 62] width 24 height 12
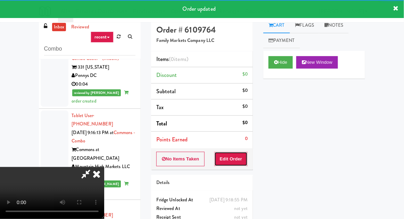
click at [221, 162] on button "Edit Order" at bounding box center [231, 159] width 34 height 15
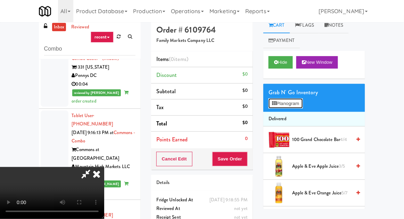
click at [299, 104] on button "Planogram" at bounding box center [285, 104] width 34 height 10
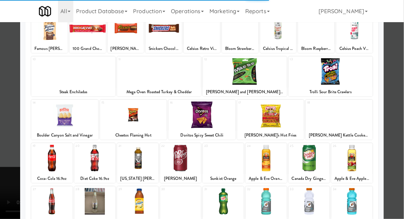
scroll to position [64, 0]
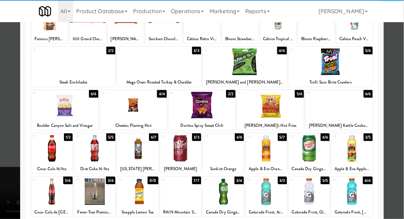
click at [52, 156] on div at bounding box center [51, 148] width 41 height 27
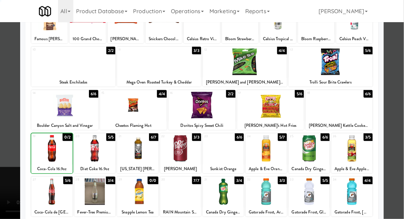
click at [403, 170] on div at bounding box center [202, 109] width 404 height 219
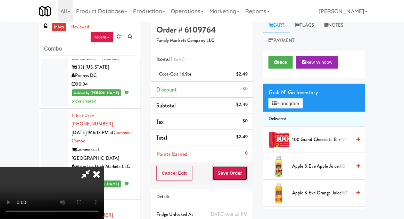
click at [247, 174] on button "Save Order" at bounding box center [229, 173] width 35 height 15
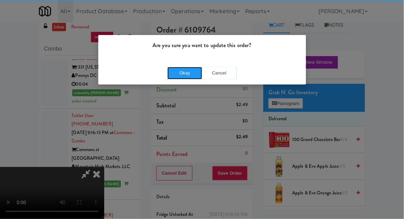
click at [184, 77] on button "Okay" at bounding box center [184, 73] width 35 height 12
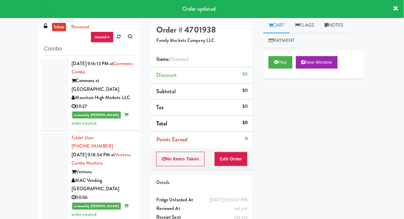
scroll to position [1552, 0]
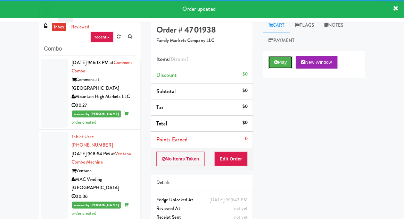
click at [280, 62] on button "Play" at bounding box center [280, 62] width 24 height 12
click at [230, 158] on button "Edit Order" at bounding box center [231, 159] width 34 height 15
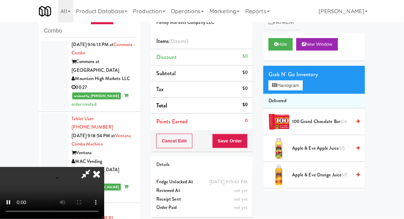
scroll to position [27, 0]
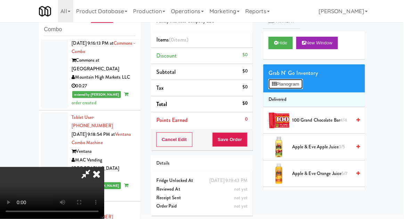
click at [302, 80] on button "Planogram" at bounding box center [285, 84] width 34 height 10
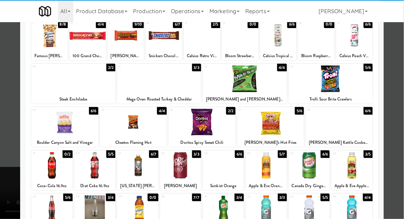
scroll to position [47, 0]
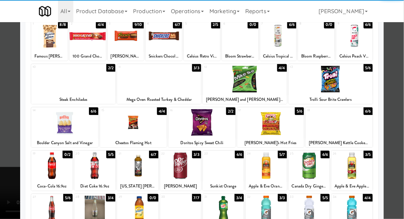
click at [178, 168] on div at bounding box center [180, 166] width 41 height 27
click at [396, 170] on div at bounding box center [202, 109] width 404 height 219
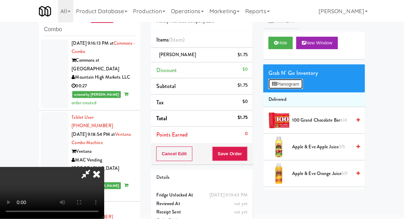
click at [299, 85] on button "Planogram" at bounding box center [285, 84] width 34 height 10
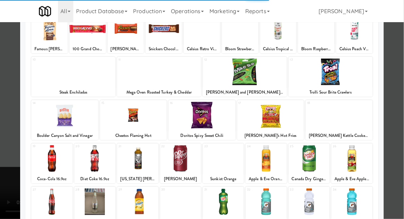
scroll to position [53, 0]
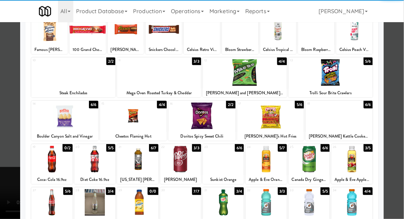
click at [181, 167] on div at bounding box center [180, 159] width 41 height 27
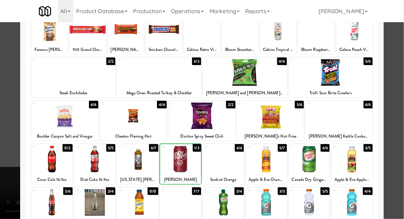
click at [400, 183] on div at bounding box center [202, 109] width 404 height 219
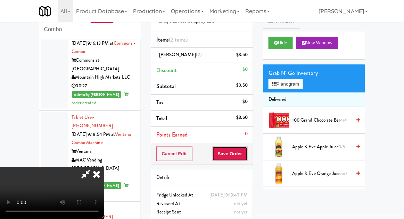
click at [245, 159] on button "Save Order" at bounding box center [229, 154] width 35 height 15
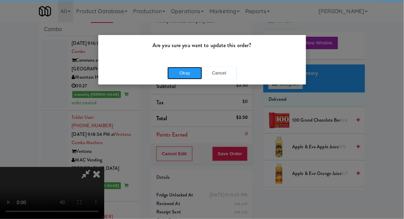
click at [190, 75] on button "Okay" at bounding box center [184, 73] width 35 height 12
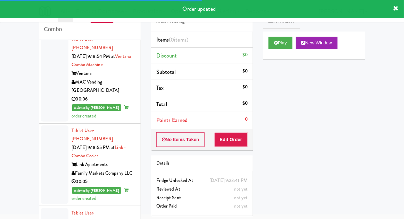
scroll to position [1634, 0]
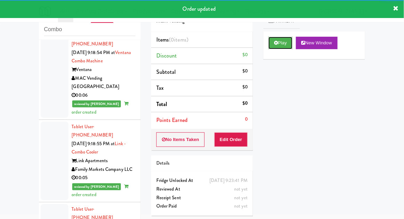
click at [281, 39] on button "Play" at bounding box center [280, 43] width 24 height 12
click at [232, 141] on button "Edit Order" at bounding box center [231, 140] width 34 height 15
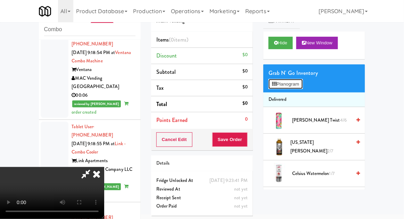
click at [289, 83] on button "Planogram" at bounding box center [285, 84] width 34 height 10
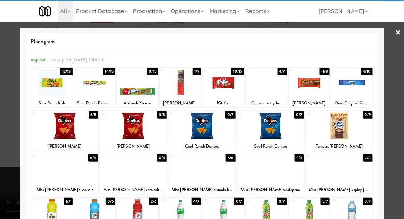
click at [343, 129] on div at bounding box center [338, 126] width 67 height 27
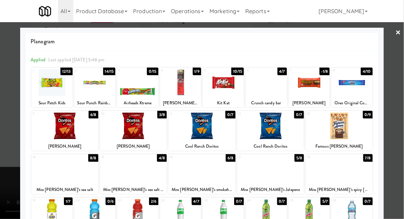
click at [392, 110] on div at bounding box center [202, 109] width 404 height 219
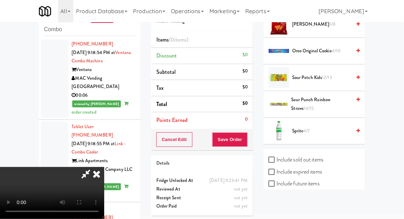
click at [310, 156] on label "Include sold out items" at bounding box center [295, 160] width 55 height 10
click at [276, 158] on input "Include sold out items" at bounding box center [272, 161] width 8 height 6
checkbox input "true"
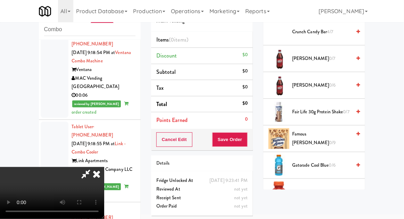
scroll to position [302, 0]
click at [321, 140] on span "Famous [PERSON_NAME] 0/9" at bounding box center [321, 139] width 59 height 17
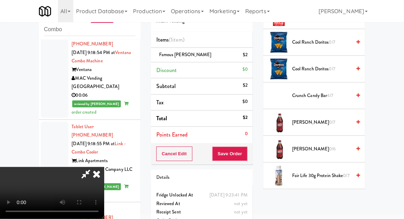
scroll to position [0, 0]
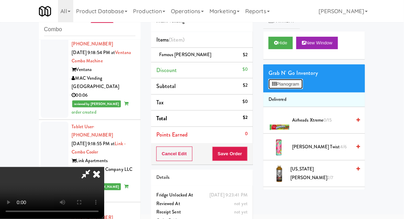
click at [297, 84] on button "Planogram" at bounding box center [285, 84] width 34 height 10
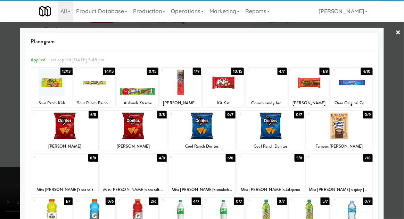
click at [306, 86] on div at bounding box center [308, 82] width 41 height 27
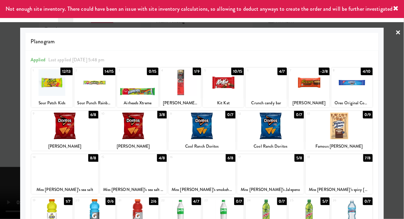
click at [400, 139] on div at bounding box center [202, 109] width 404 height 219
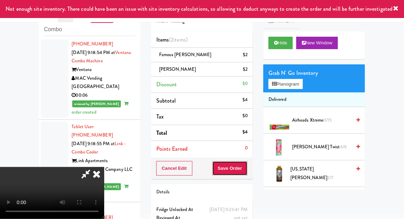
click at [246, 169] on button "Save Order" at bounding box center [229, 168] width 35 height 15
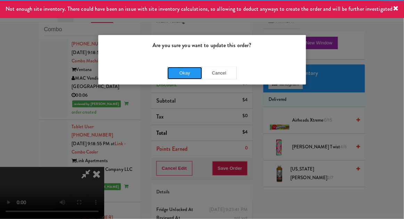
click at [178, 73] on button "Okay" at bounding box center [184, 73] width 35 height 12
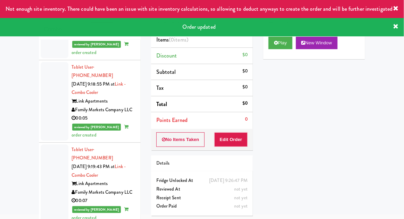
scroll to position [1698, 0]
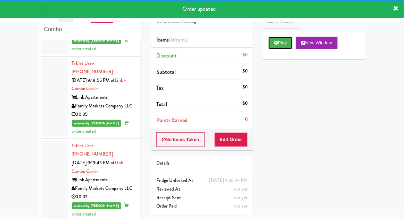
click at [278, 45] on button "Play" at bounding box center [280, 43] width 24 height 12
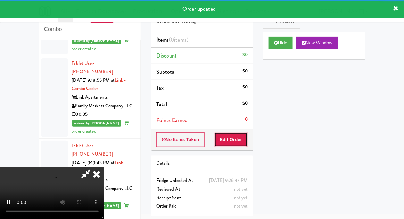
click at [226, 140] on button "Edit Order" at bounding box center [231, 140] width 34 height 15
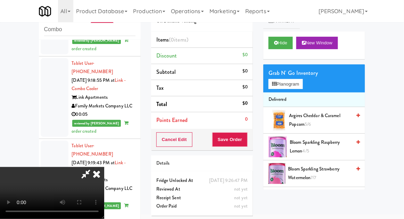
scroll to position [25, 0]
click at [290, 85] on button "Planogram" at bounding box center [285, 84] width 34 height 10
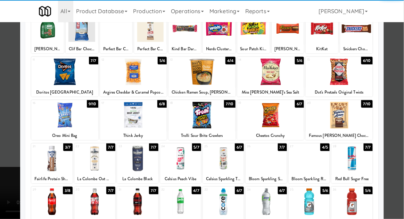
scroll to position [78, 0]
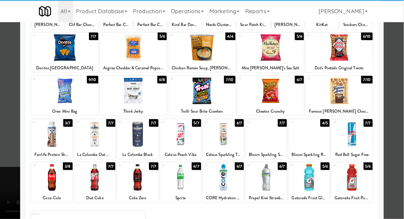
click at [53, 173] on div at bounding box center [51, 178] width 41 height 27
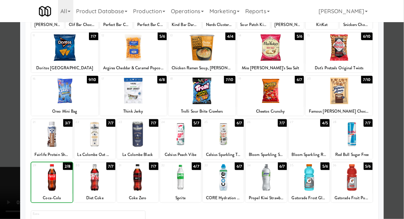
click at [5, 167] on div at bounding box center [202, 109] width 404 height 219
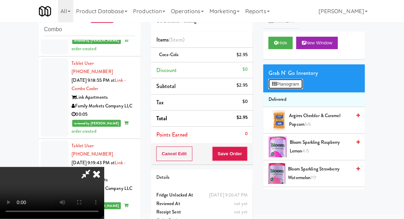
click at [301, 86] on button "Planogram" at bounding box center [285, 84] width 34 height 10
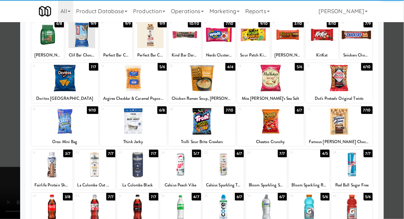
scroll to position [74, 0]
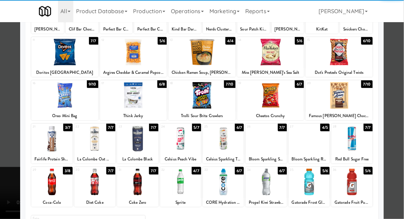
click at [180, 188] on div at bounding box center [180, 182] width 41 height 27
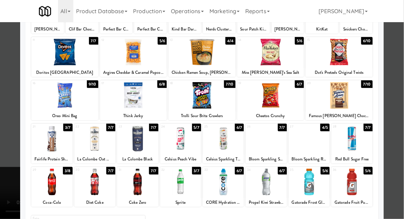
click at [398, 103] on div at bounding box center [202, 109] width 404 height 219
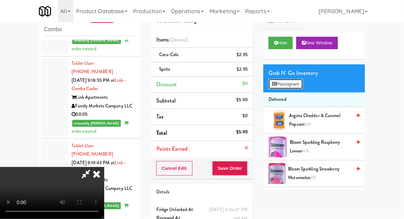
click at [290, 82] on button "Planogram" at bounding box center [285, 84] width 34 height 10
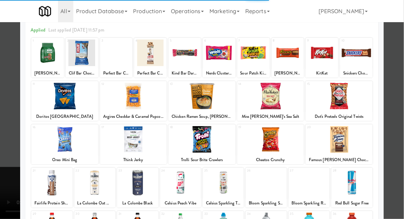
scroll to position [57, 0]
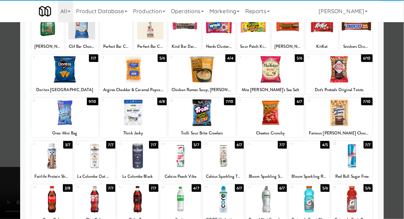
click at [358, 160] on div at bounding box center [351, 156] width 41 height 27
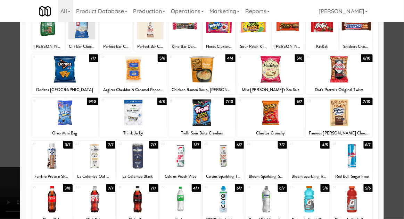
click at [395, 139] on div at bounding box center [202, 109] width 404 height 219
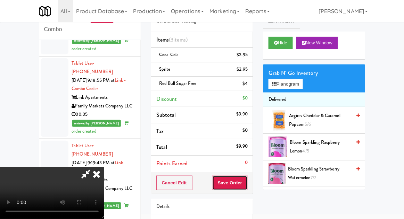
click at [247, 185] on button "Save Order" at bounding box center [229, 183] width 35 height 15
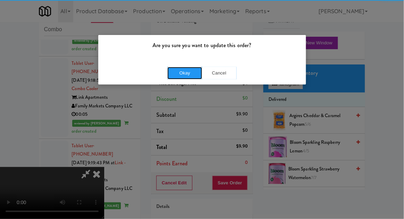
click at [179, 73] on button "Okay" at bounding box center [184, 73] width 35 height 12
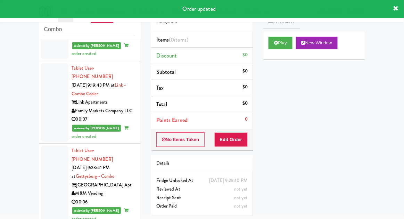
scroll to position [1777, 0]
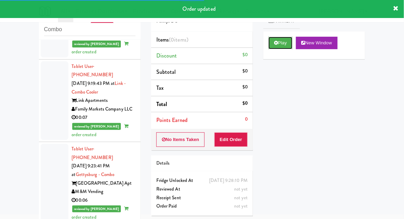
click at [278, 44] on button "Play" at bounding box center [280, 43] width 24 height 12
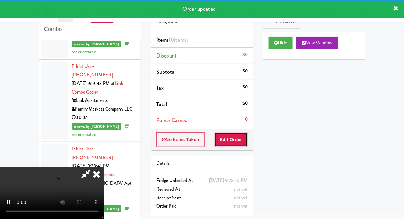
click at [232, 142] on button "Edit Order" at bounding box center [231, 140] width 34 height 15
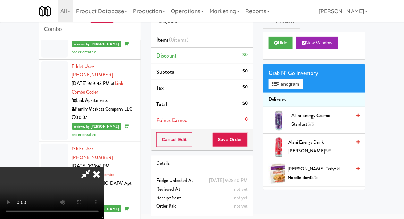
scroll to position [25, 0]
click at [330, 170] on span "[PERSON_NAME] Teriyaki Noodle Bowl 5/5" at bounding box center [320, 173] width 64 height 17
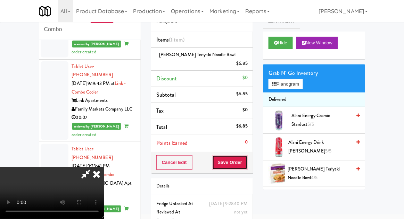
click at [247, 156] on button "Save Order" at bounding box center [229, 162] width 35 height 15
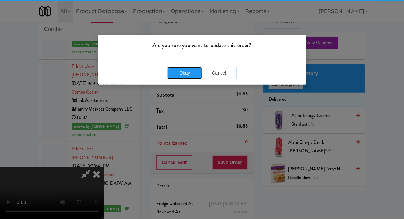
click at [177, 69] on button "Okay" at bounding box center [184, 73] width 35 height 12
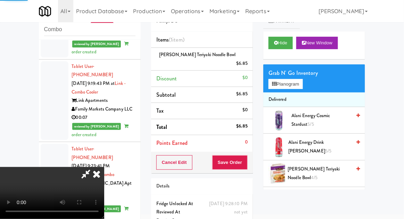
scroll to position [0, 0]
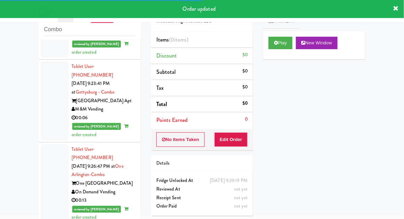
scroll to position [1860, 0]
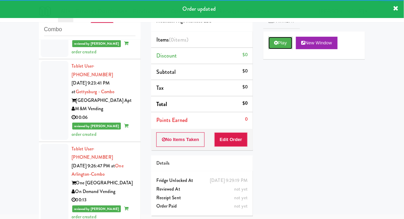
click at [277, 42] on icon at bounding box center [276, 43] width 4 height 5
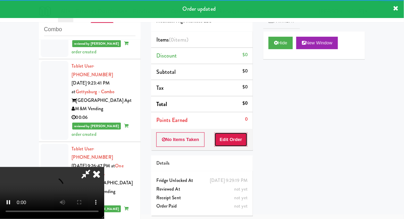
click at [231, 145] on button "Edit Order" at bounding box center [231, 140] width 34 height 15
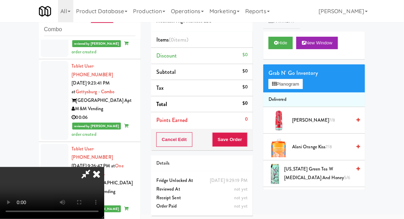
scroll to position [25, 0]
click at [294, 84] on button "Planogram" at bounding box center [285, 84] width 34 height 10
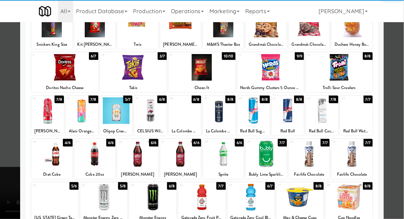
scroll to position [57, 0]
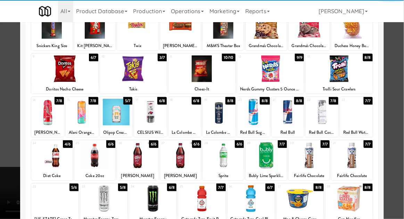
click at [104, 199] on div at bounding box center [103, 199] width 47 height 27
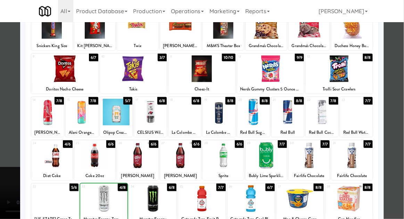
click at [399, 146] on div at bounding box center [202, 109] width 404 height 219
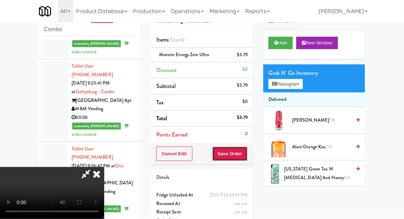
click at [246, 159] on button "Save Order" at bounding box center [229, 154] width 35 height 15
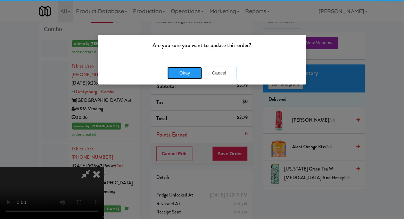
click at [182, 74] on button "Okay" at bounding box center [184, 73] width 35 height 12
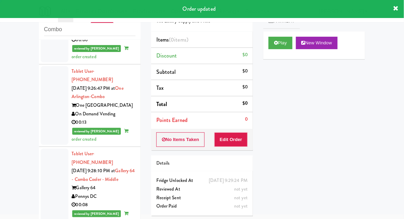
scroll to position [1938, 0]
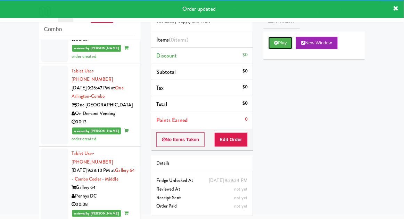
click at [278, 44] on button "Play" at bounding box center [280, 43] width 24 height 12
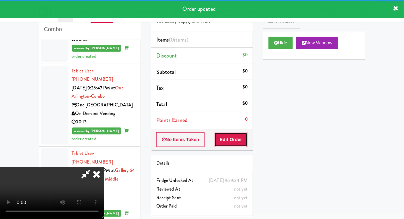
click at [228, 138] on button "Edit Order" at bounding box center [231, 140] width 34 height 15
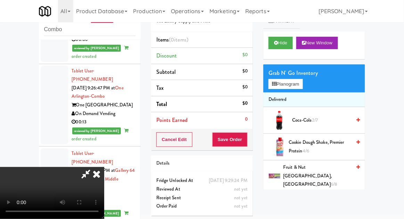
scroll to position [28, 0]
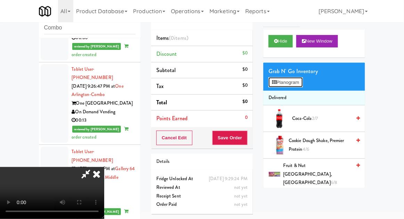
click at [302, 80] on button "Planogram" at bounding box center [285, 82] width 34 height 10
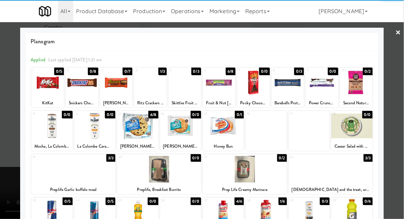
click at [132, 121] on div at bounding box center [137, 126] width 41 height 27
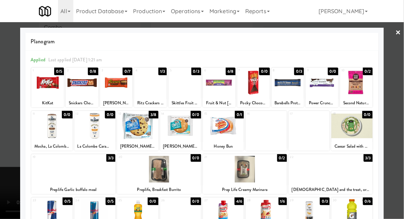
click at [399, 111] on div at bounding box center [202, 109] width 404 height 219
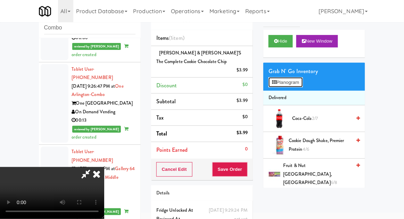
click at [294, 79] on button "Planogram" at bounding box center [285, 82] width 34 height 10
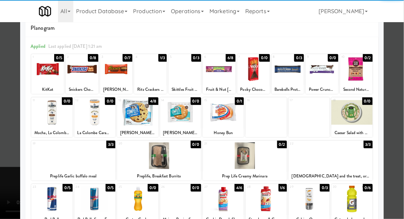
scroll to position [27, 0]
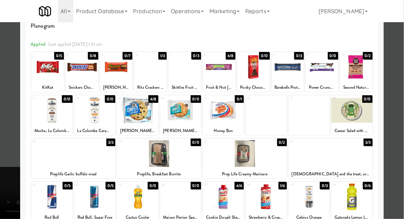
click at [71, 159] on div at bounding box center [73, 154] width 84 height 27
click at [397, 155] on div at bounding box center [202, 109] width 404 height 219
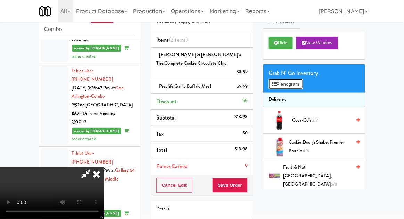
click at [286, 81] on button "Planogram" at bounding box center [285, 84] width 34 height 10
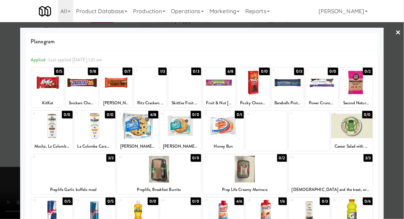
click at [5, 81] on div at bounding box center [202, 109] width 404 height 219
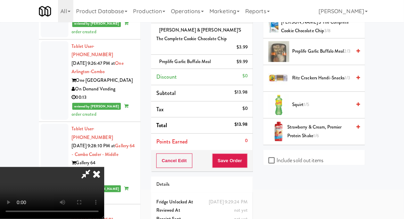
scroll to position [187, 0]
click at [247, 154] on button "Save Order" at bounding box center [229, 161] width 35 height 15
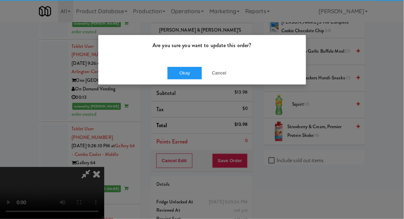
click at [187, 60] on div "Are you sure you want to update this order?" at bounding box center [202, 48] width 208 height 26
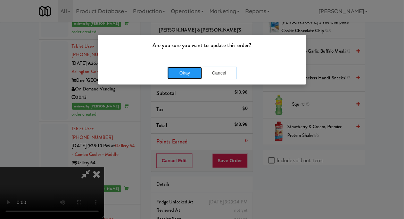
click at [177, 72] on button "Okay" at bounding box center [184, 73] width 35 height 12
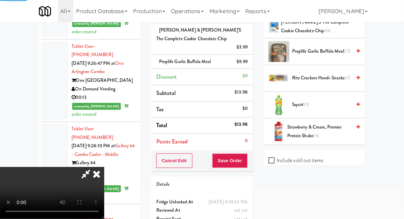
scroll to position [68, 0]
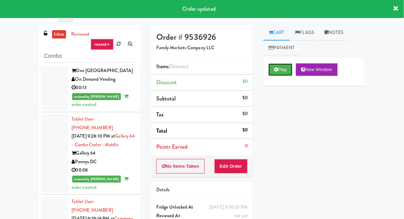
click at [281, 70] on button "Play" at bounding box center [280, 70] width 24 height 12
click at [227, 169] on button "Edit Order" at bounding box center [231, 166] width 34 height 15
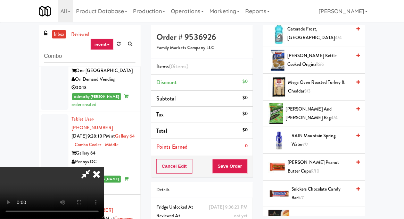
scroll to position [654, 0]
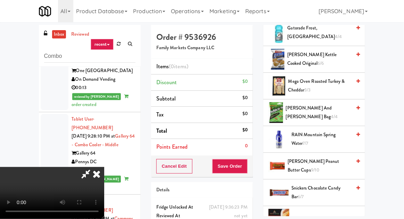
click at [336, 184] on span "Snickers Chocolate Candy Bar 6/7" at bounding box center [321, 192] width 60 height 17
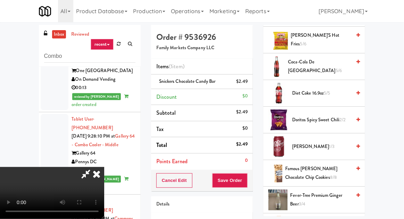
scroll to position [406, 0]
click at [338, 116] on span "Doritos Spicy Sweet Chili 2/2" at bounding box center [321, 120] width 59 height 9
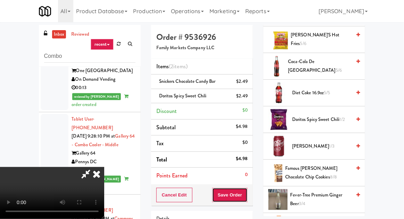
click at [245, 189] on button "Save Order" at bounding box center [229, 195] width 35 height 15
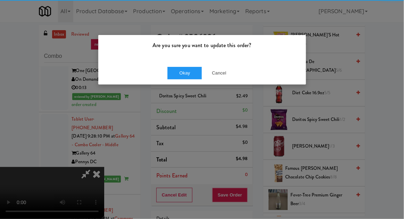
click at [182, 63] on div "Okay Cancel" at bounding box center [202, 72] width 208 height 23
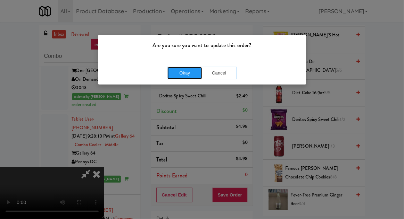
click at [180, 74] on button "Okay" at bounding box center [184, 73] width 35 height 12
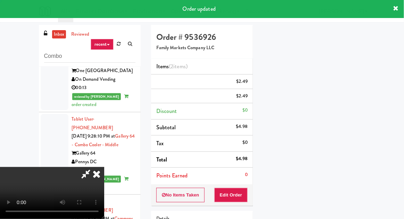
scroll to position [68, 0]
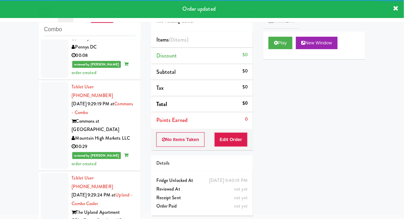
scroll to position [2084, 0]
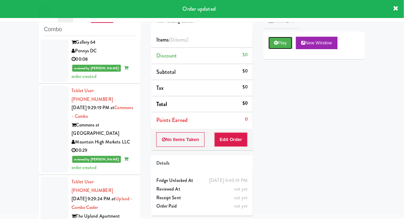
click at [285, 45] on button "Play" at bounding box center [280, 43] width 24 height 12
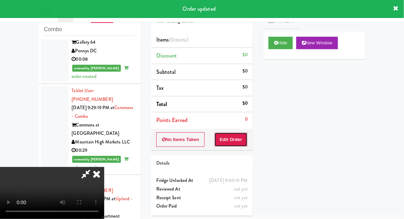
click at [232, 144] on button "Edit Order" at bounding box center [231, 140] width 34 height 15
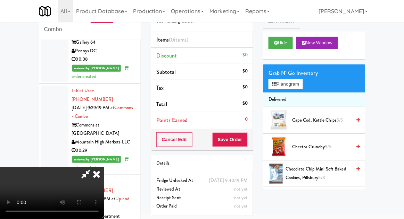
scroll to position [0, 0]
click at [293, 89] on button "Planogram" at bounding box center [285, 84] width 34 height 10
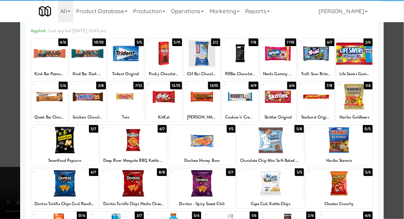
scroll to position [29, 0]
click at [199, 98] on div at bounding box center [202, 97] width 36 height 27
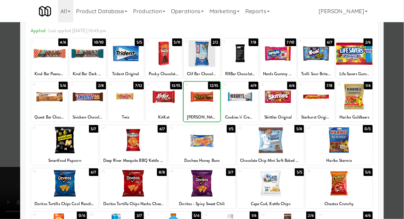
click at [398, 149] on div at bounding box center [202, 109] width 404 height 219
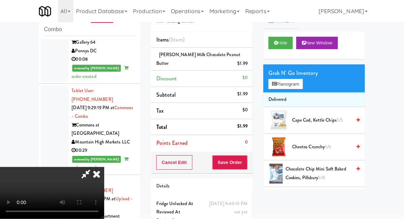
scroll to position [25, 0]
click at [243, 164] on button "Save Order" at bounding box center [229, 162] width 35 height 15
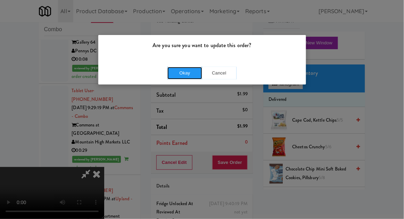
click at [191, 77] on button "Okay" at bounding box center [184, 73] width 35 height 12
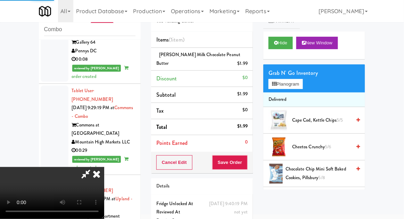
scroll to position [0, 0]
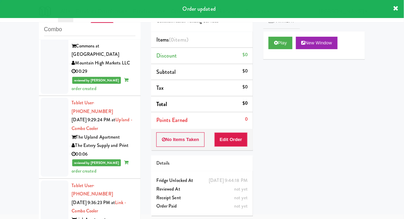
scroll to position [2164, 0]
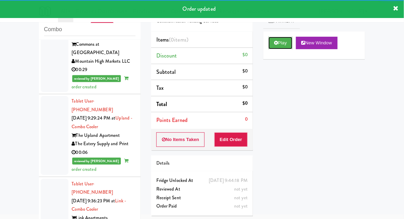
click at [279, 40] on button "Play" at bounding box center [280, 43] width 24 height 12
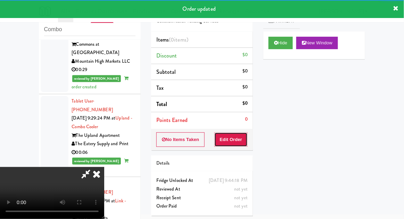
click at [226, 143] on button "Edit Order" at bounding box center [231, 140] width 34 height 15
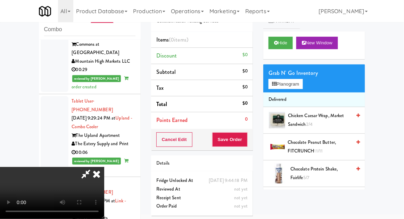
scroll to position [0, 0]
click at [301, 87] on button "Planogram" at bounding box center [285, 84] width 34 height 10
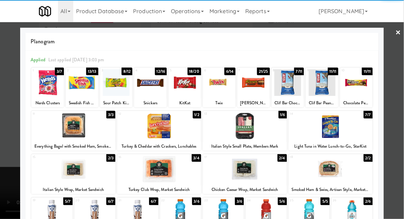
click at [146, 85] on div at bounding box center [150, 82] width 33 height 27
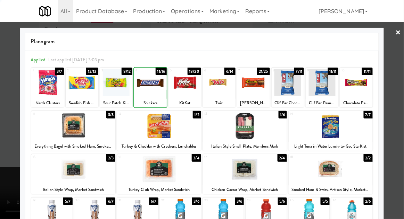
click at [396, 151] on div at bounding box center [202, 109] width 404 height 219
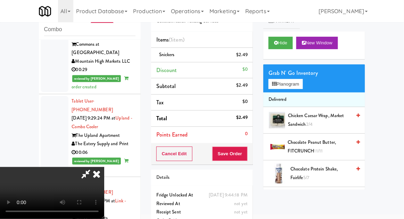
scroll to position [25, 0]
click at [246, 152] on button "Save Order" at bounding box center [229, 154] width 35 height 15
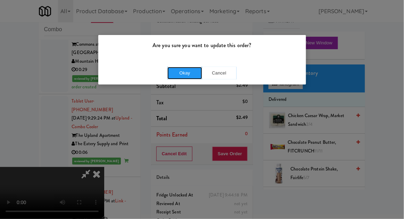
click at [178, 71] on button "Okay" at bounding box center [184, 73] width 35 height 12
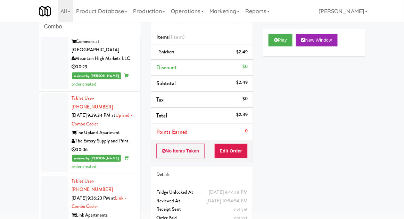
scroll to position [32, 0]
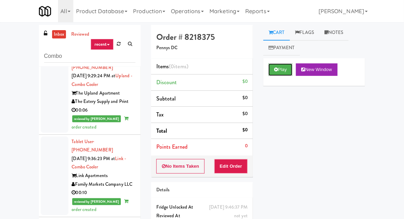
click at [281, 66] on button "Play" at bounding box center [280, 70] width 24 height 12
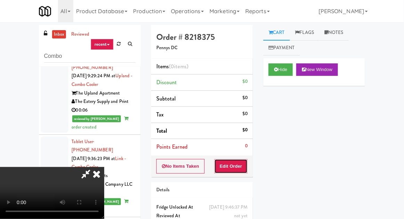
click at [228, 171] on button "Edit Order" at bounding box center [231, 166] width 34 height 15
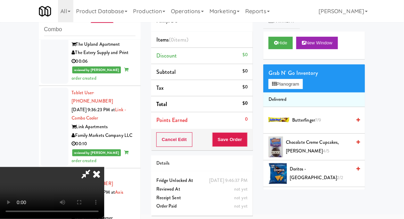
scroll to position [2257, 0]
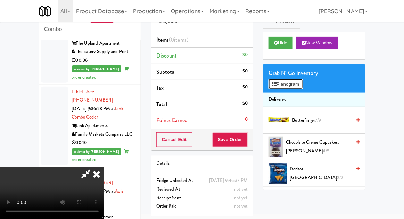
click at [302, 85] on button "Planogram" at bounding box center [285, 84] width 34 height 10
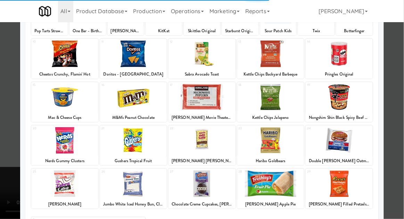
scroll to position [74, 0]
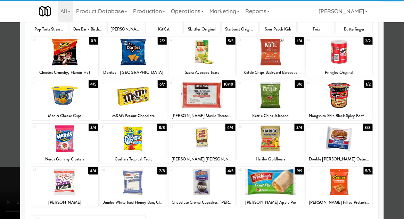
click at [125, 189] on div at bounding box center [133, 182] width 67 height 27
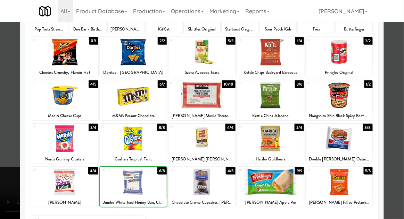
click at [401, 142] on div at bounding box center [202, 109] width 404 height 219
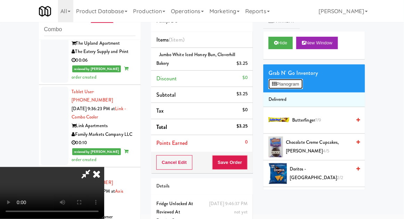
click at [280, 80] on button "Planogram" at bounding box center [285, 84] width 34 height 10
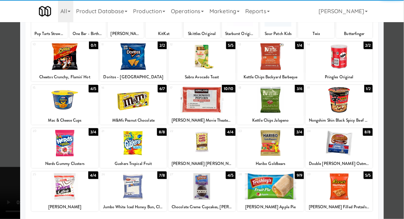
scroll to position [69, 0]
click at [351, 190] on div at bounding box center [338, 187] width 67 height 27
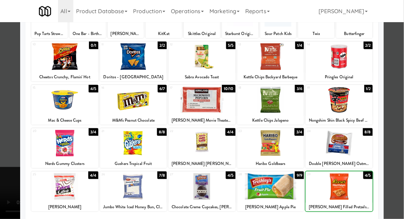
click at [392, 162] on div at bounding box center [202, 109] width 404 height 219
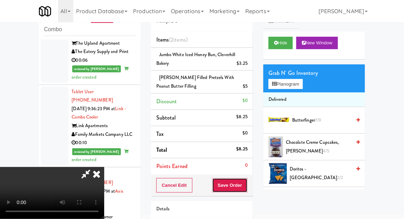
click at [244, 182] on button "Save Order" at bounding box center [229, 185] width 35 height 15
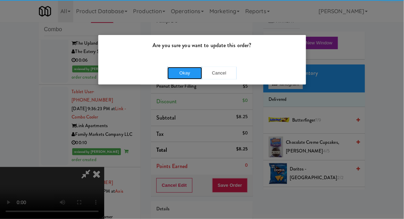
click at [181, 78] on button "Okay" at bounding box center [184, 73] width 35 height 12
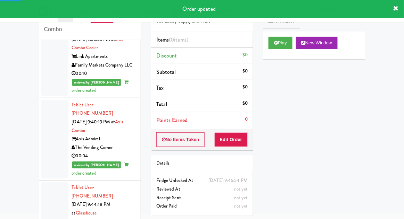
scroll to position [2326, 0]
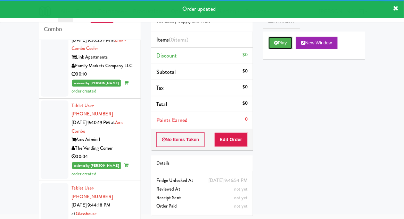
click at [284, 43] on button "Play" at bounding box center [280, 43] width 24 height 12
click at [229, 137] on button "Edit Order" at bounding box center [231, 140] width 34 height 15
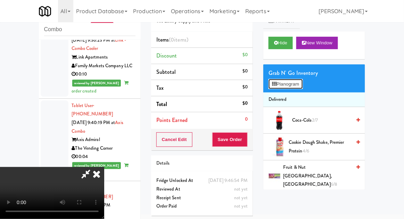
click at [301, 88] on button "Planogram" at bounding box center [285, 84] width 34 height 10
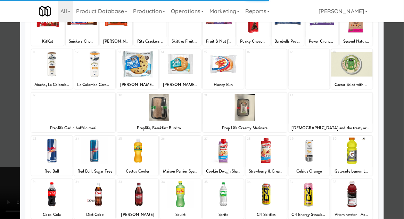
scroll to position [60, 0]
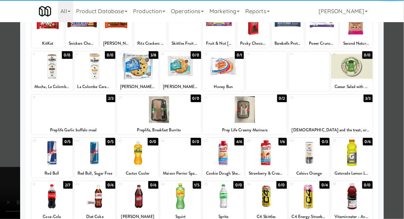
click at [53, 190] on div at bounding box center [51, 196] width 41 height 27
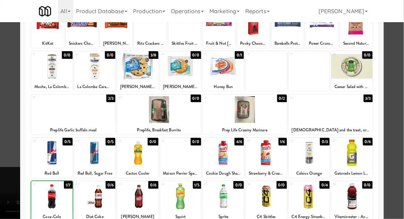
click at [397, 173] on div at bounding box center [202, 109] width 404 height 219
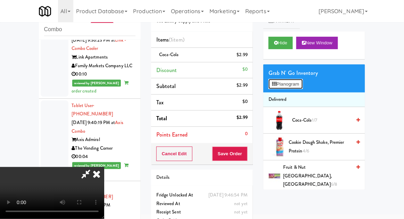
click at [297, 83] on button "Planogram" at bounding box center [285, 84] width 34 height 10
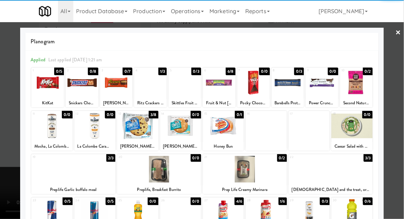
click at [133, 132] on div at bounding box center [137, 126] width 41 height 27
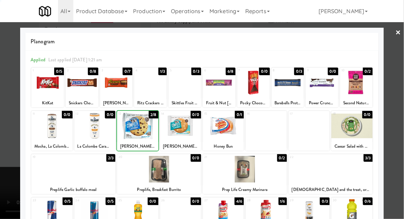
click at [403, 175] on div at bounding box center [202, 109] width 404 height 219
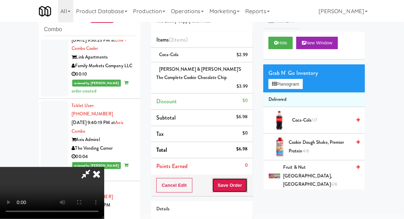
click at [247, 178] on button "Save Order" at bounding box center [229, 185] width 35 height 15
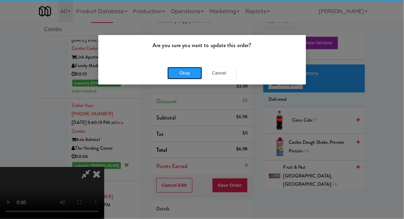
click at [178, 79] on button "Okay" at bounding box center [184, 73] width 35 height 12
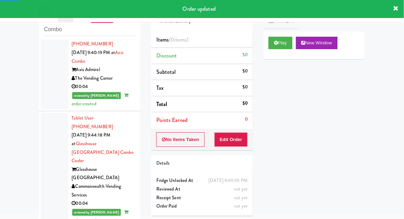
scroll to position [2395, 0]
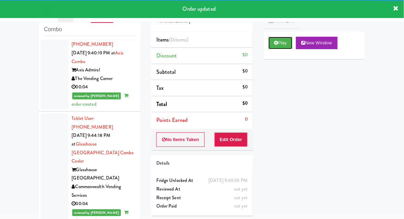
click at [277, 40] on button "Play" at bounding box center [280, 43] width 24 height 12
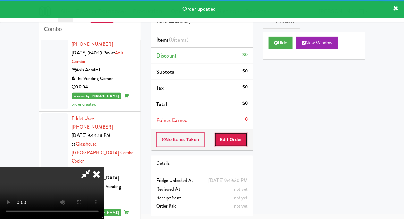
click at [229, 138] on button "Edit Order" at bounding box center [231, 140] width 34 height 15
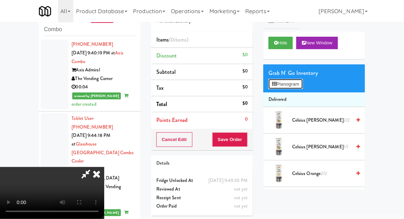
click at [300, 82] on button "Planogram" at bounding box center [285, 84] width 34 height 10
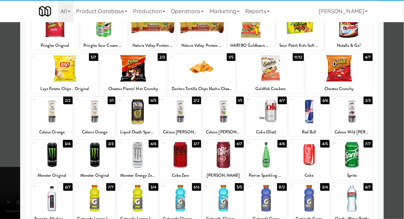
scroll to position [60, 0]
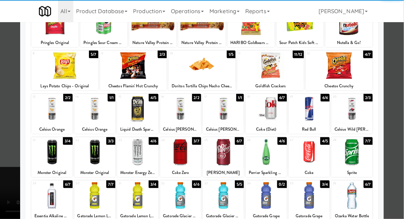
click at [178, 151] on div at bounding box center [180, 152] width 41 height 27
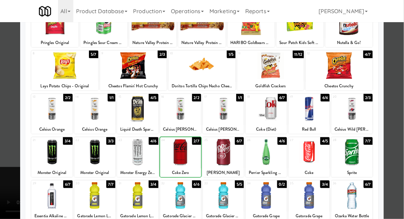
click at [400, 170] on div at bounding box center [202, 109] width 404 height 219
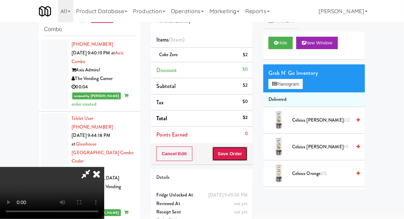
click at [246, 152] on button "Save Order" at bounding box center [229, 154] width 35 height 15
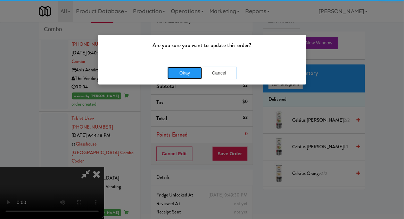
click at [183, 68] on button "Okay" at bounding box center [184, 73] width 35 height 12
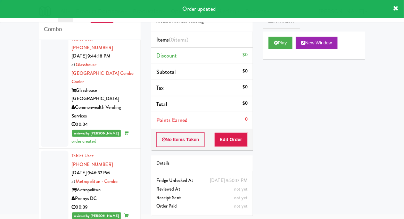
scroll to position [2477, 0]
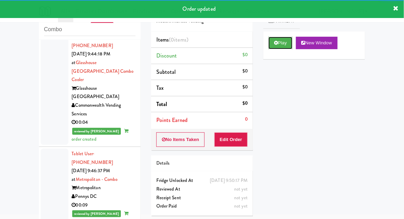
click at [272, 44] on button "Play" at bounding box center [280, 43] width 24 height 12
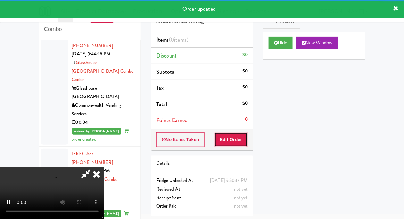
click at [225, 146] on button "Edit Order" at bounding box center [231, 140] width 34 height 15
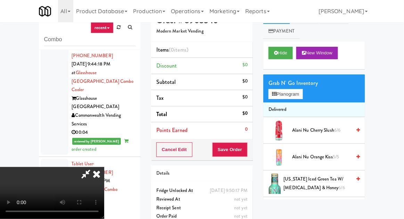
scroll to position [27, 0]
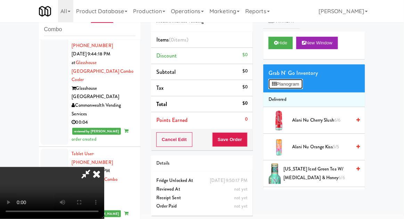
click at [297, 85] on button "Planogram" at bounding box center [285, 84] width 34 height 10
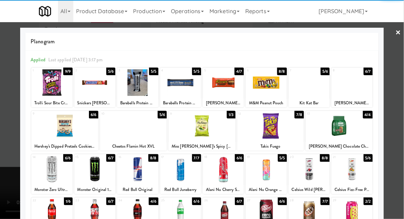
click at [222, 91] on div at bounding box center [223, 82] width 41 height 27
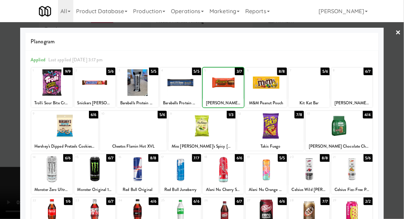
click at [221, 85] on div at bounding box center [223, 82] width 41 height 27
click at [225, 86] on div at bounding box center [223, 82] width 41 height 27
click at [402, 165] on div at bounding box center [202, 109] width 404 height 219
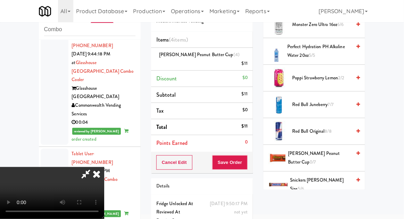
scroll to position [763, 0]
click at [304, 186] on span "5/6" at bounding box center [300, 189] width 6 height 7
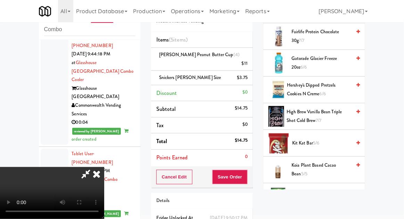
scroll to position [485, 0]
click at [296, 145] on span "Kit Kat Bar 5/6" at bounding box center [321, 144] width 59 height 9
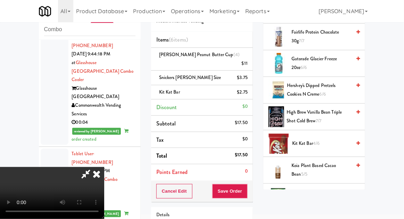
scroll to position [25, 0]
click at [324, 142] on span "Kit Kat Bar 4/6" at bounding box center [321, 144] width 59 height 9
click at [246, 184] on button "Save Order" at bounding box center [229, 191] width 35 height 15
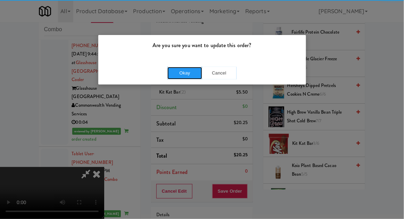
click at [180, 73] on button "Okay" at bounding box center [184, 73] width 35 height 12
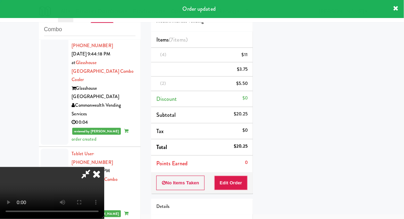
scroll to position [0, 0]
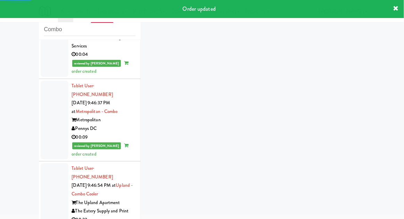
scroll to position [2545, 0]
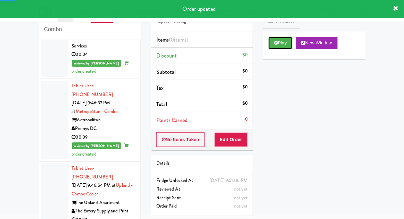
click at [284, 48] on button "Play" at bounding box center [280, 43] width 24 height 12
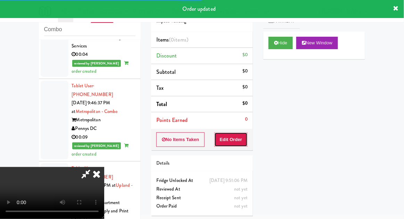
click at [227, 139] on button "Edit Order" at bounding box center [231, 140] width 34 height 15
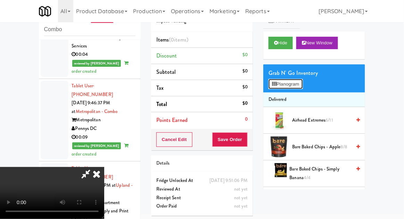
click at [300, 87] on button "Planogram" at bounding box center [285, 84] width 34 height 10
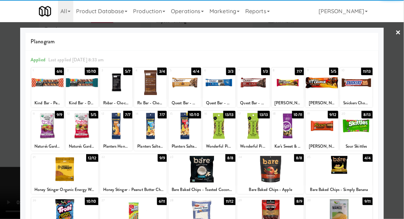
click at [178, 131] on div at bounding box center [184, 126] width 33 height 27
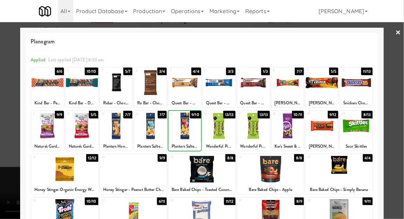
click at [179, 127] on div at bounding box center [184, 126] width 33 height 27
click at [398, 179] on div at bounding box center [202, 109] width 404 height 219
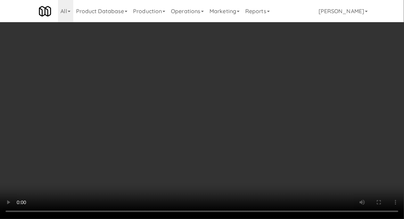
scroll to position [43, 0]
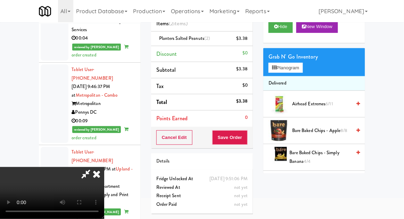
click at [222, 40] on div "Planters Salted Peanuts (2) $3.38" at bounding box center [201, 38] width 91 height 9
click at [249, 41] on icon at bounding box center [247, 41] width 3 height 5
click at [248, 39] on icon at bounding box center [247, 41] width 3 height 5
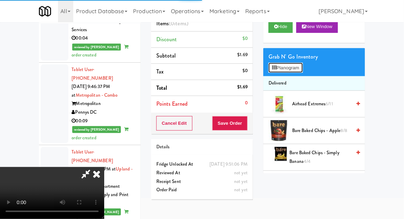
click at [279, 67] on button "Planogram" at bounding box center [285, 68] width 34 height 10
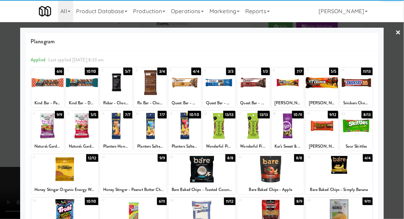
click at [146, 127] on div at bounding box center [150, 126] width 33 height 27
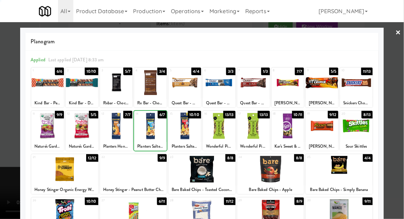
click at [145, 124] on div at bounding box center [150, 126] width 33 height 27
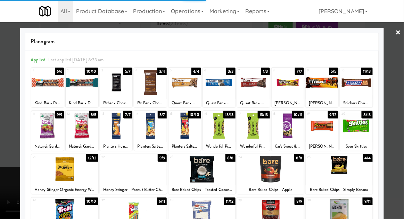
click at [400, 147] on div at bounding box center [202, 109] width 404 height 219
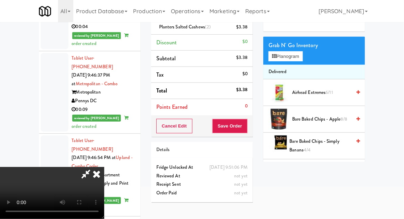
scroll to position [57, 0]
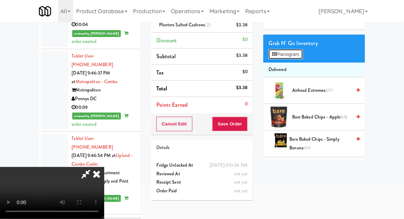
click at [274, 56] on icon at bounding box center [274, 54] width 5 height 5
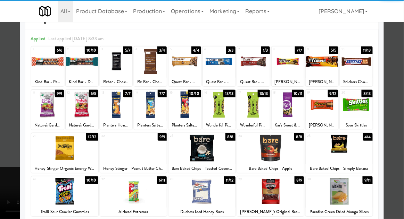
scroll to position [21, 0]
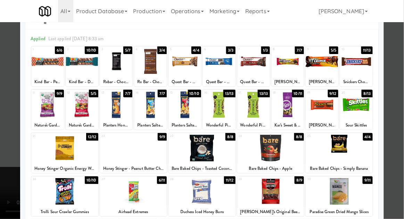
click at [266, 197] on div at bounding box center [270, 191] width 67 height 27
click at [403, 184] on div at bounding box center [202, 109] width 404 height 219
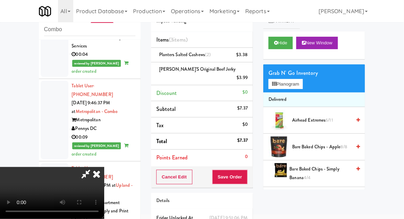
scroll to position [32, 0]
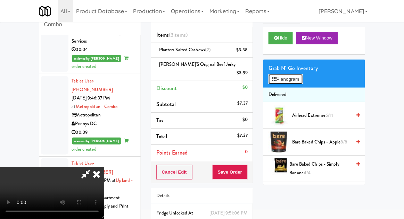
click at [279, 74] on button "Planogram" at bounding box center [285, 79] width 34 height 10
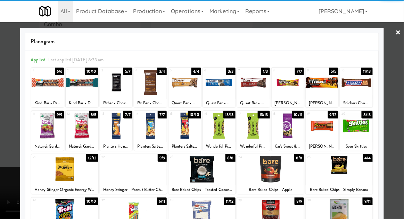
click at [354, 77] on div at bounding box center [356, 82] width 33 height 27
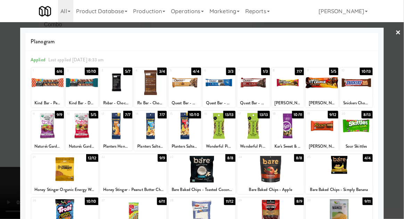
click at [6, 146] on div at bounding box center [202, 109] width 404 height 219
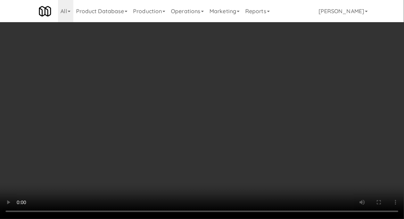
scroll to position [62, 0]
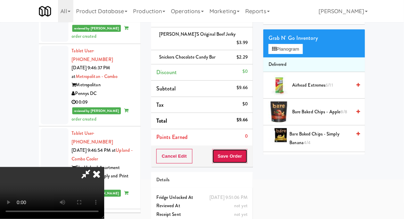
click at [245, 149] on button "Save Order" at bounding box center [229, 156] width 35 height 15
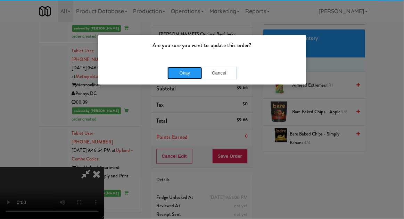
click at [187, 67] on button "Okay" at bounding box center [184, 73] width 35 height 12
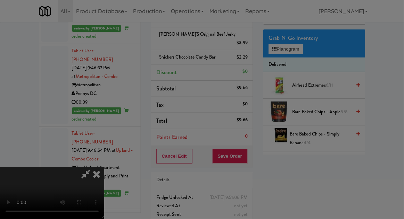
click at [182, 77] on div at bounding box center [202, 109] width 404 height 219
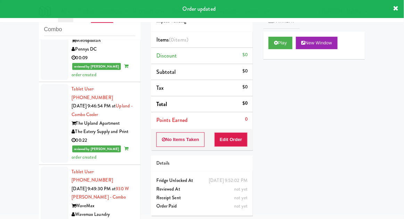
scroll to position [2625, 0]
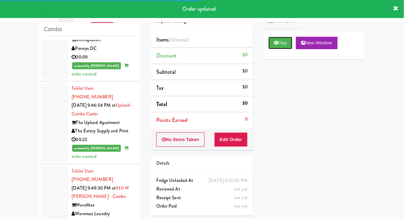
click at [271, 39] on button "Play" at bounding box center [280, 43] width 24 height 12
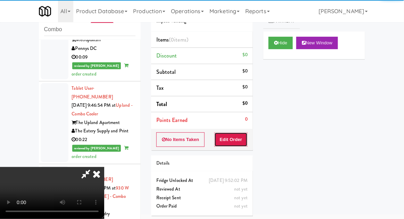
click at [227, 143] on button "Edit Order" at bounding box center [231, 140] width 34 height 15
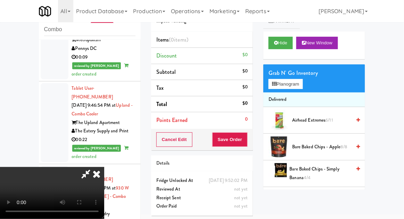
click at [104, 167] on icon at bounding box center [96, 174] width 15 height 14
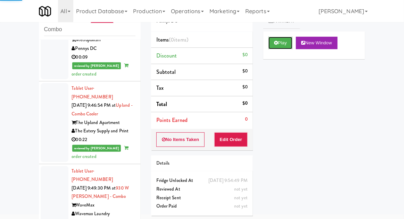
click at [273, 44] on button "Play" at bounding box center [280, 43] width 24 height 12
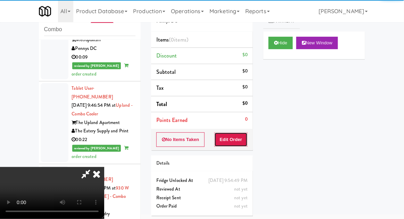
click at [226, 140] on button "Edit Order" at bounding box center [231, 140] width 34 height 15
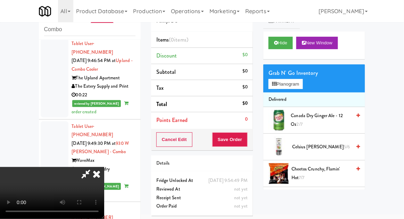
scroll to position [25, 0]
click at [295, 82] on button "Planogram" at bounding box center [285, 84] width 34 height 10
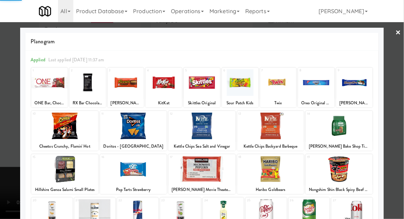
scroll to position [88, 0]
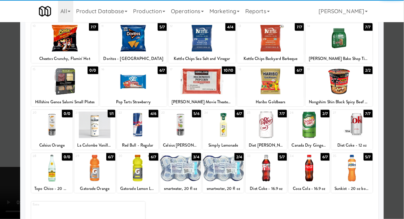
click at [319, 175] on div at bounding box center [308, 168] width 41 height 27
click at [398, 151] on div at bounding box center [202, 109] width 404 height 219
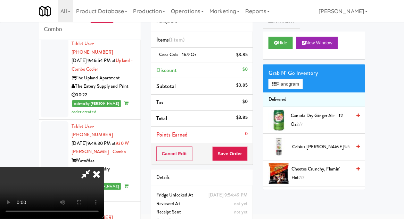
click at [251, 153] on div "Cancel Edit Save Order" at bounding box center [202, 154] width 102 height 22
click at [247, 156] on button "Save Order" at bounding box center [229, 154] width 35 height 15
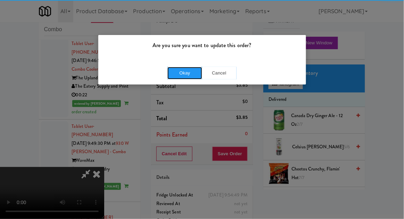
click at [198, 69] on button "Okay" at bounding box center [184, 73] width 35 height 12
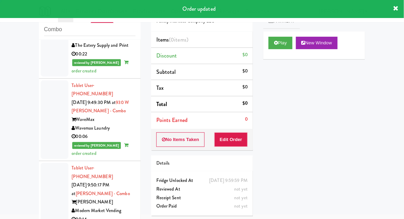
scroll to position [2739, 0]
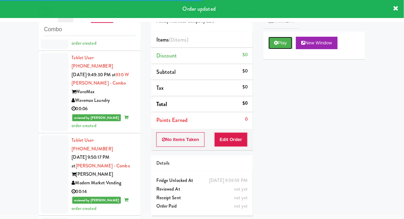
click at [275, 48] on button "Play" at bounding box center [280, 43] width 24 height 12
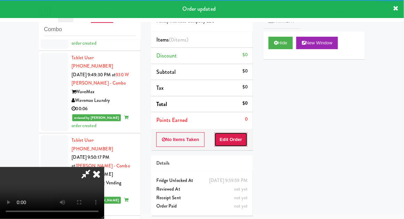
click at [229, 138] on button "Edit Order" at bounding box center [231, 140] width 34 height 15
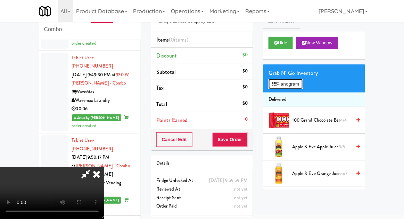
click at [299, 80] on button "Planogram" at bounding box center [285, 84] width 34 height 10
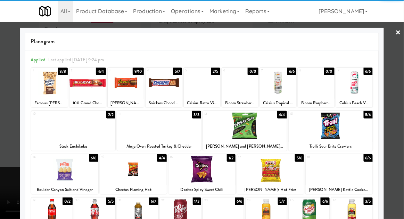
click at [233, 128] on div at bounding box center [245, 126] width 84 height 27
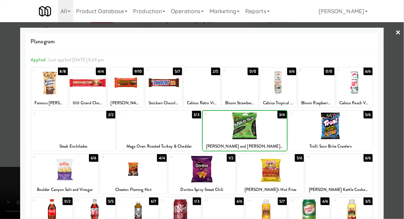
click at [232, 124] on div at bounding box center [245, 126] width 84 height 27
click at [401, 156] on div at bounding box center [202, 109] width 404 height 219
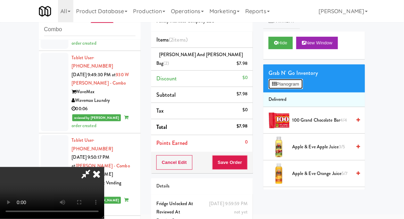
click at [292, 85] on button "Planogram" at bounding box center [285, 84] width 34 height 10
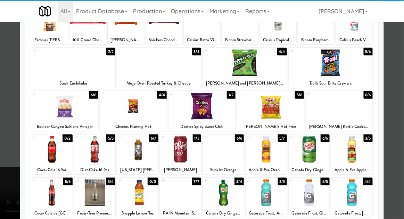
scroll to position [64, 0]
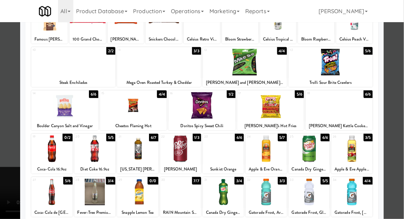
click at [264, 198] on div at bounding box center [265, 192] width 41 height 27
click at [310, 185] on div at bounding box center [308, 192] width 41 height 27
click at [399, 152] on div at bounding box center [202, 109] width 404 height 219
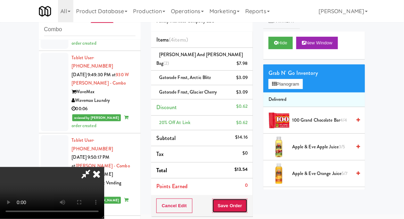
click at [246, 199] on button "Save Order" at bounding box center [229, 206] width 35 height 15
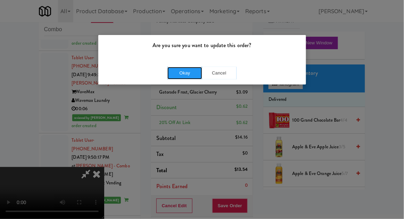
click at [182, 76] on button "Okay" at bounding box center [184, 73] width 35 height 12
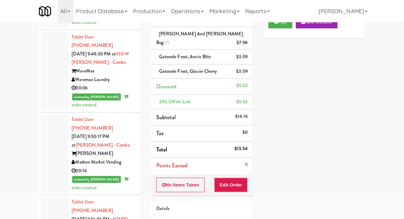
scroll to position [60, 0]
